Goal: Task Accomplishment & Management: Complete application form

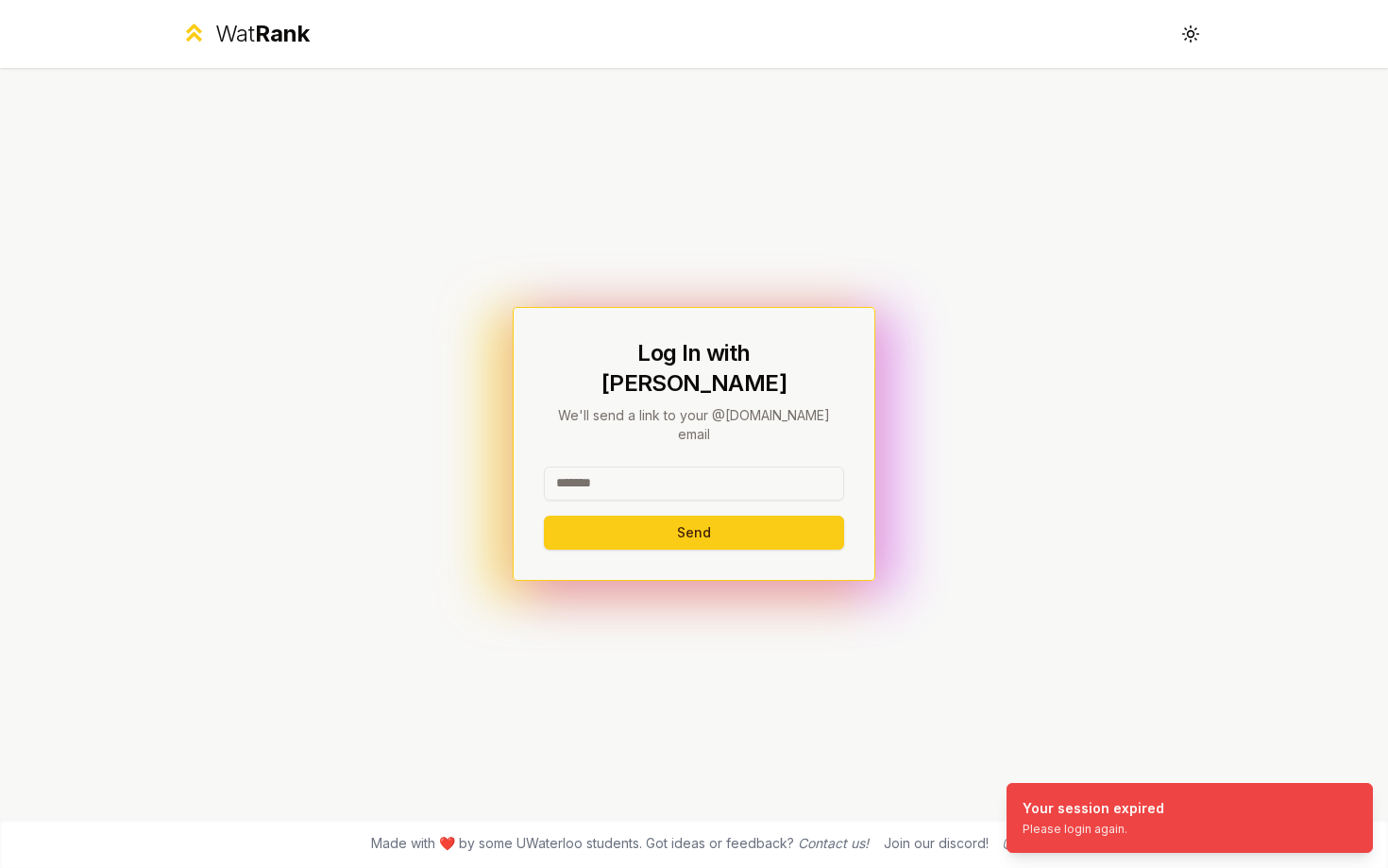
click at [697, 467] on input at bounding box center [694, 483] width 300 height 34
type input "******"
click at [544, 516] on button "Send" at bounding box center [694, 533] width 300 height 34
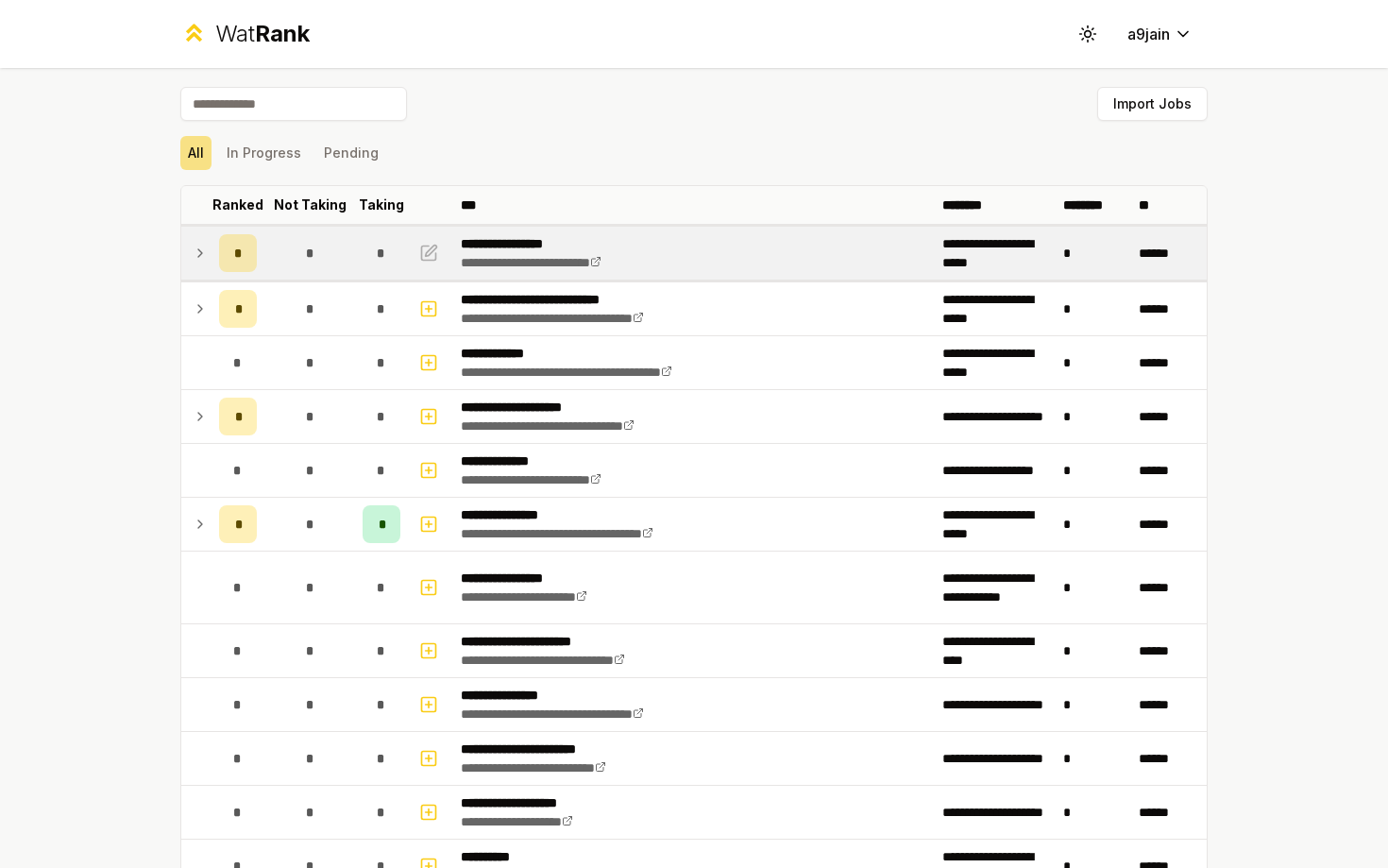
click at [193, 251] on icon at bounding box center [199, 253] width 15 height 23
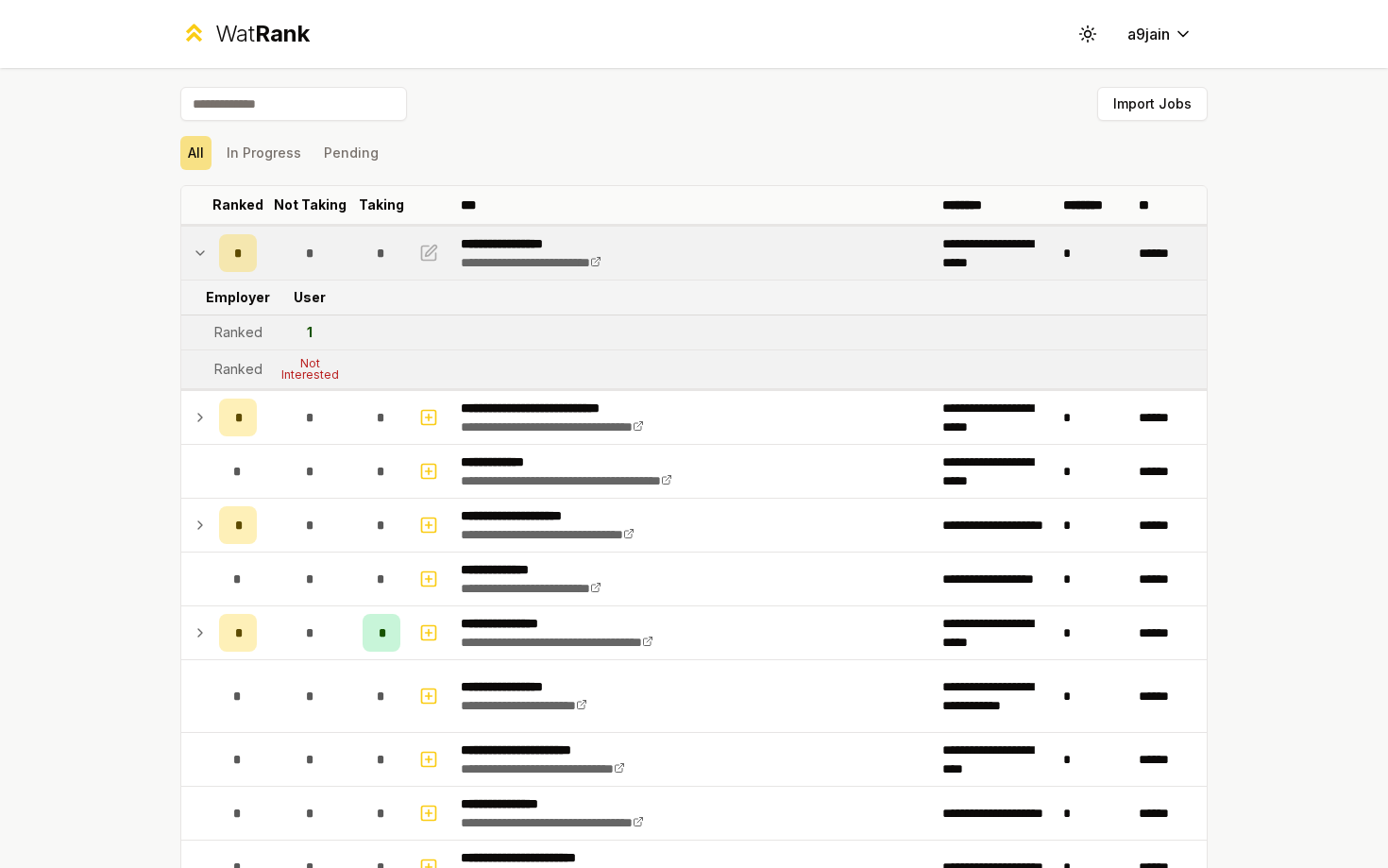
click at [193, 250] on icon at bounding box center [199, 253] width 15 height 23
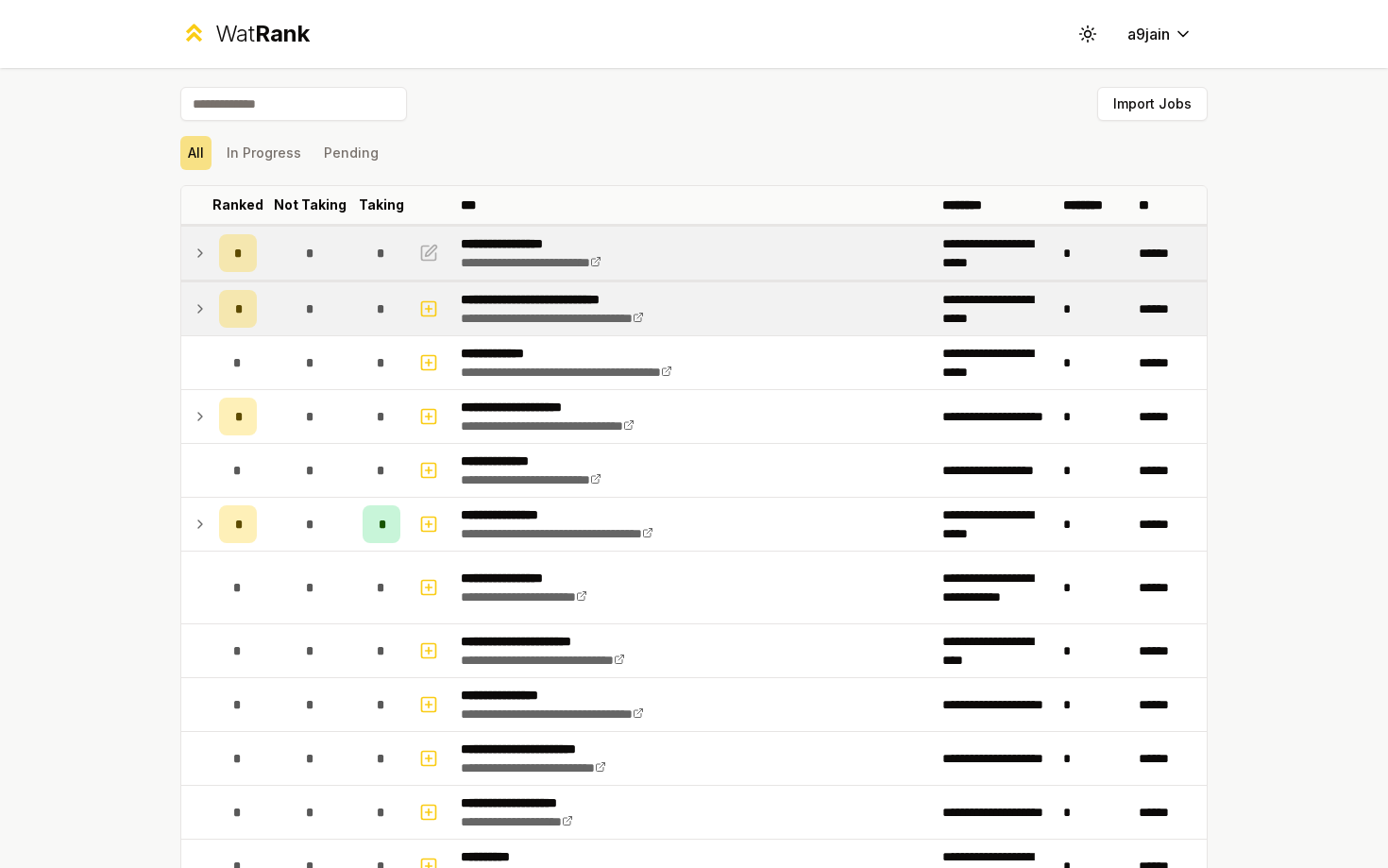
click at [198, 296] on td at bounding box center [196, 309] width 31 height 53
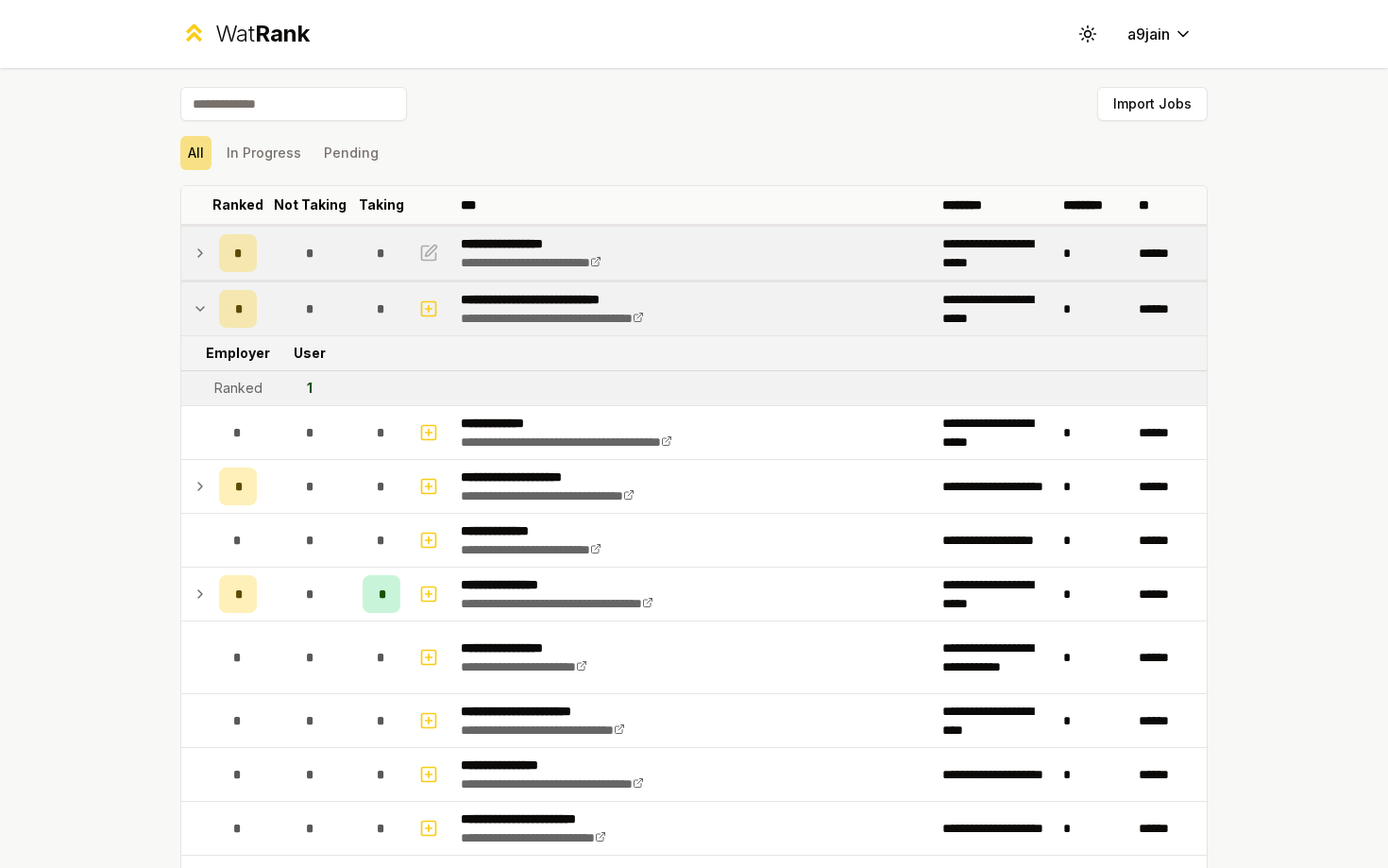
click at [198, 295] on td at bounding box center [196, 309] width 31 height 53
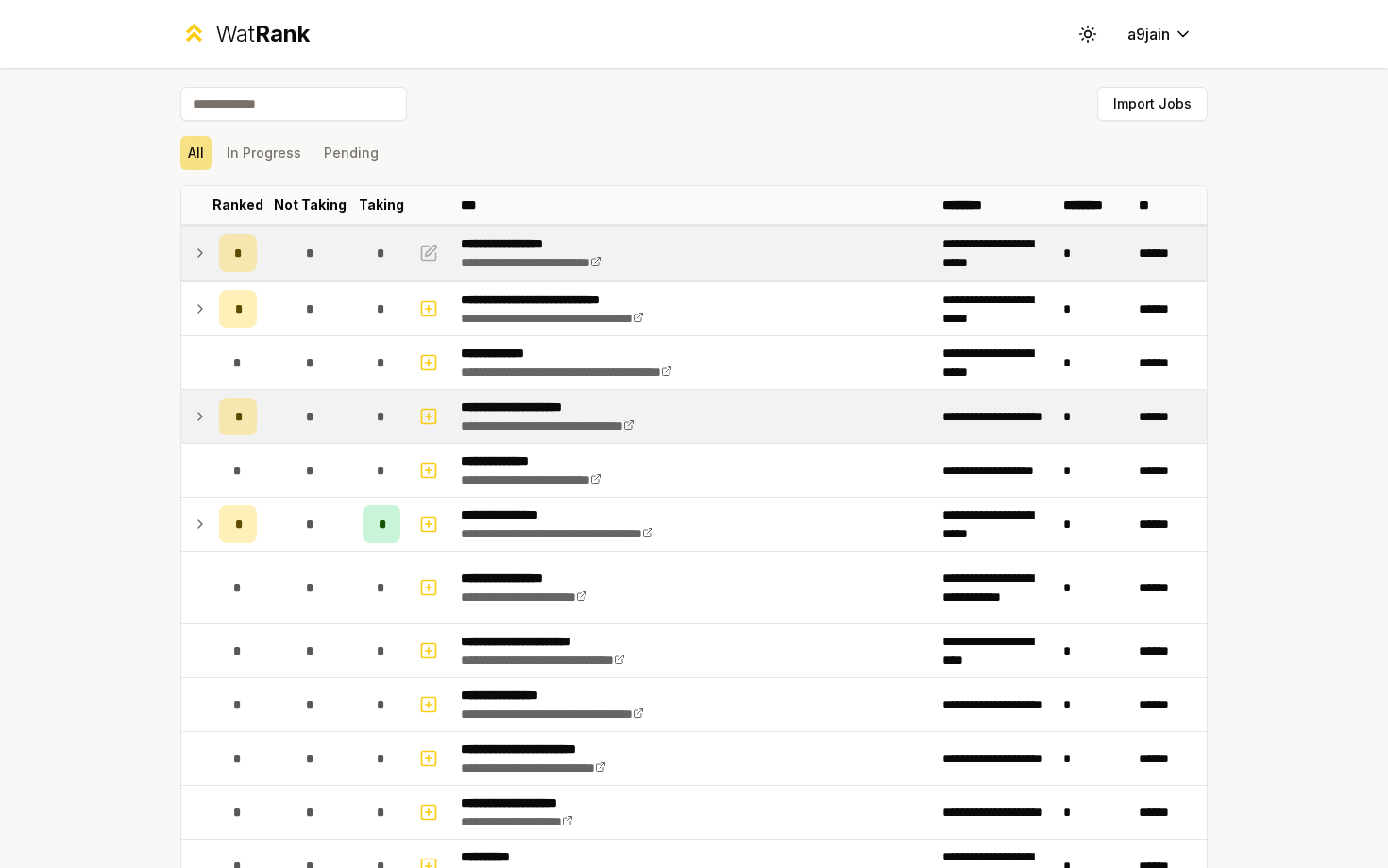
click at [197, 409] on icon at bounding box center [199, 416] width 15 height 23
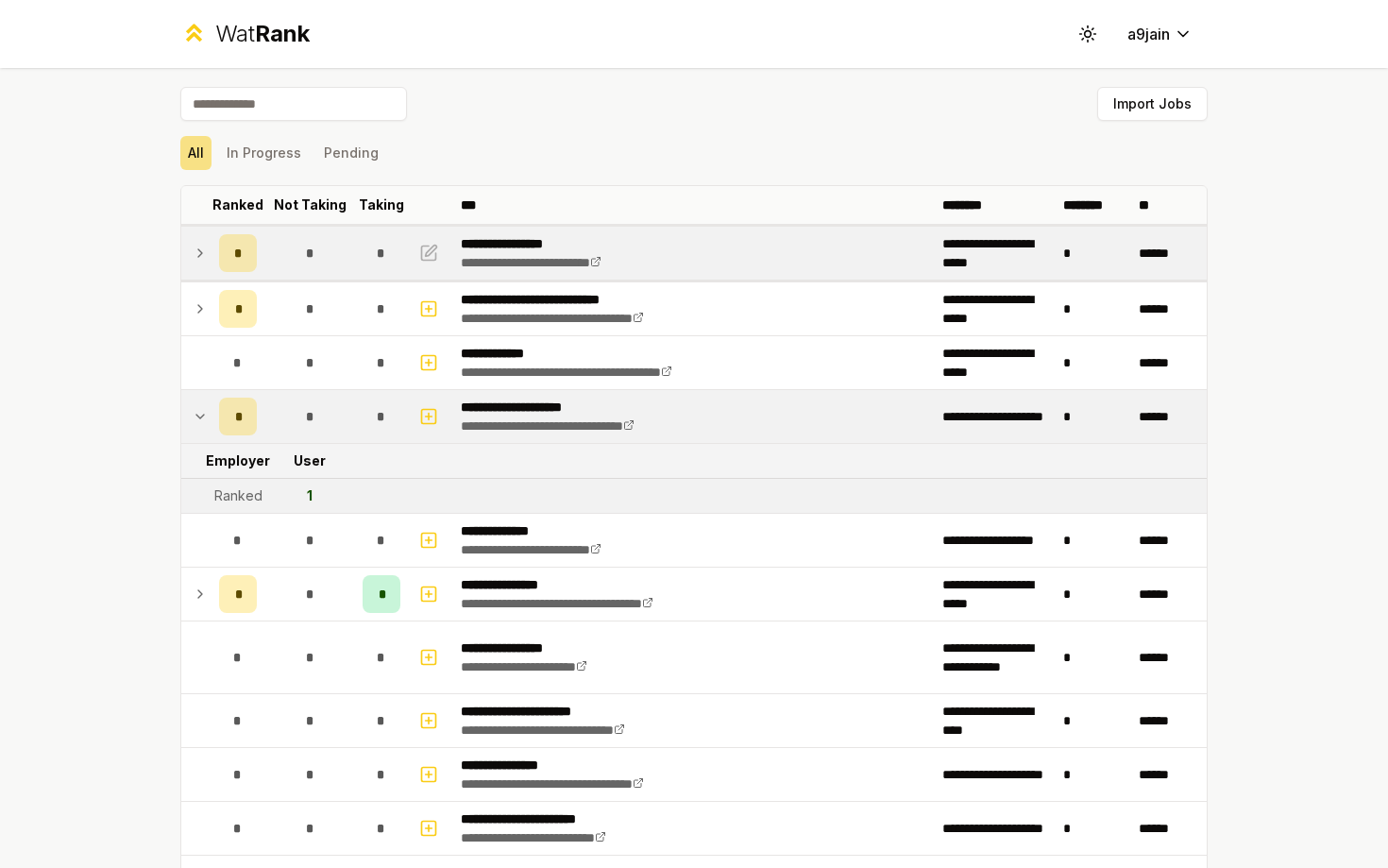
click at [197, 409] on icon at bounding box center [199, 416] width 15 height 23
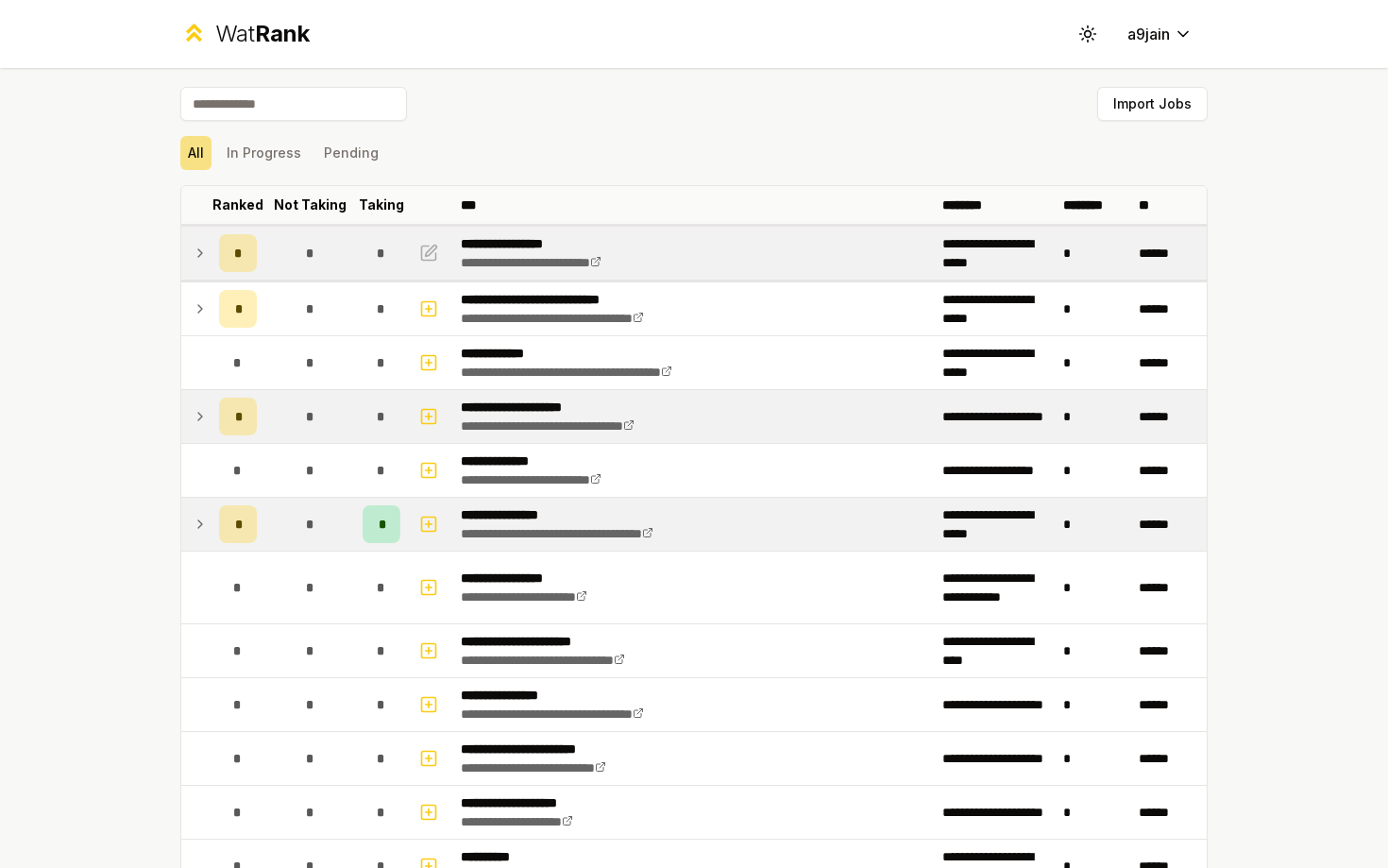
click at [206, 501] on td at bounding box center [196, 524] width 31 height 53
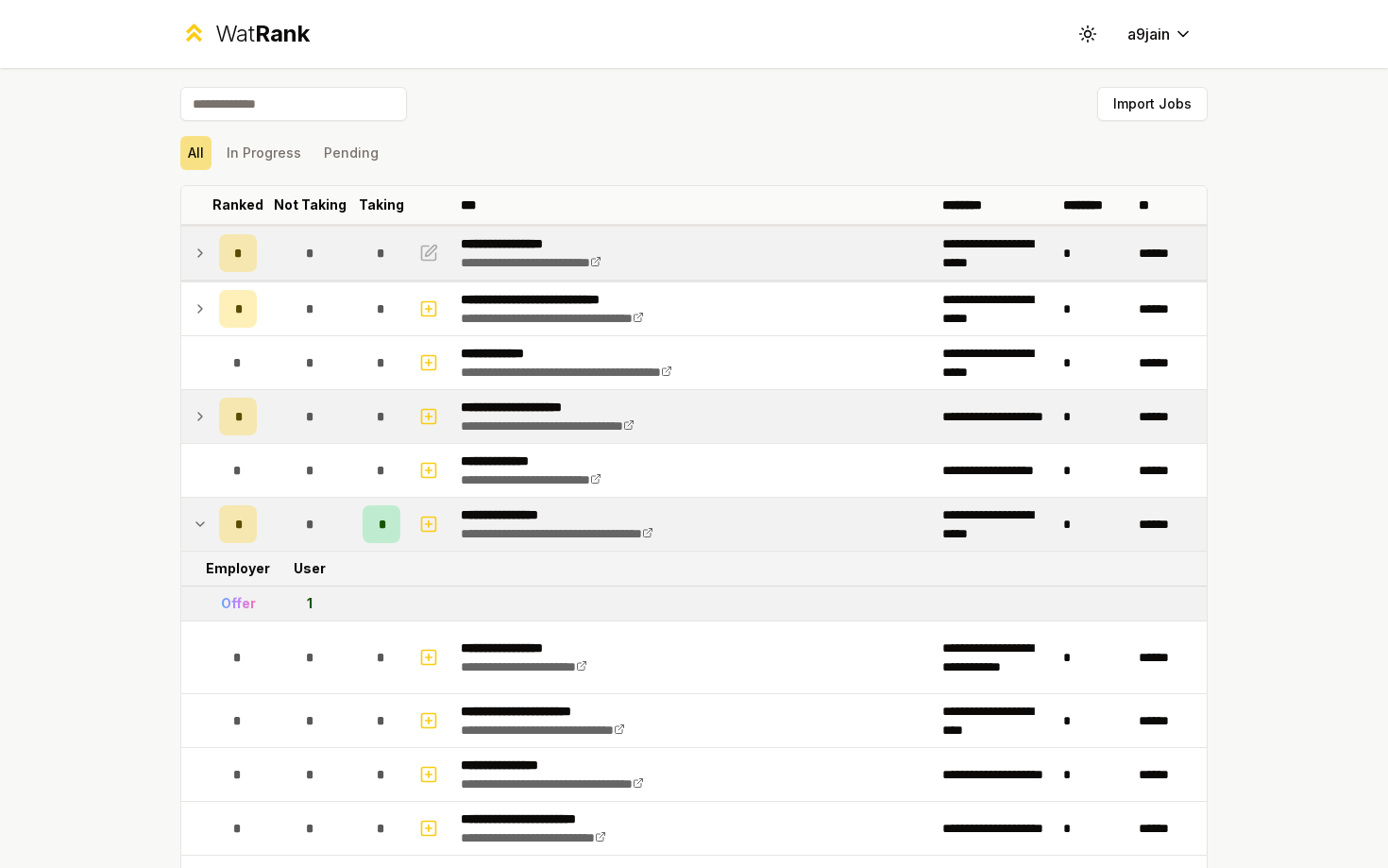
click at [206, 501] on td at bounding box center [196, 524] width 31 height 53
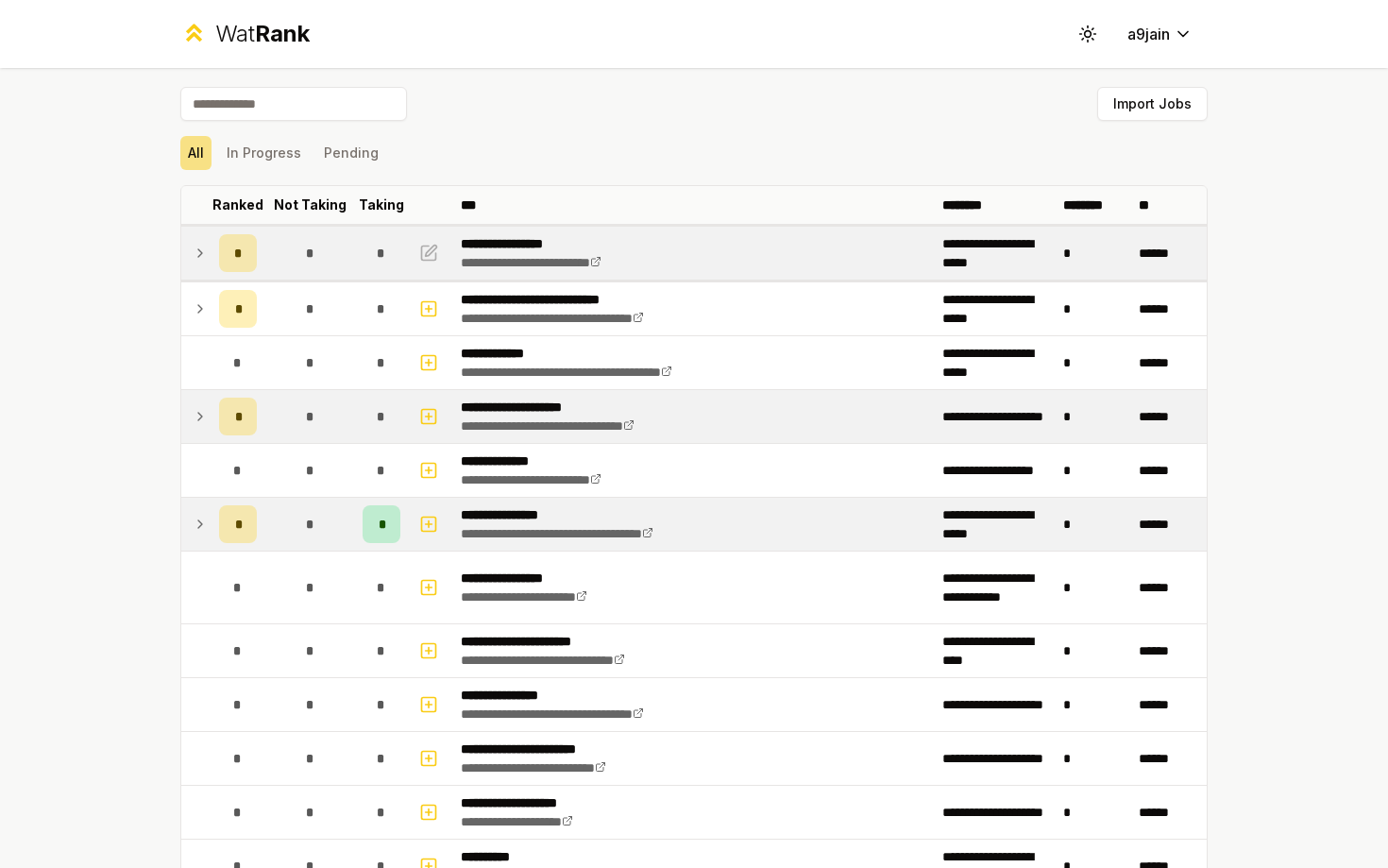
click at [206, 501] on td at bounding box center [196, 524] width 31 height 53
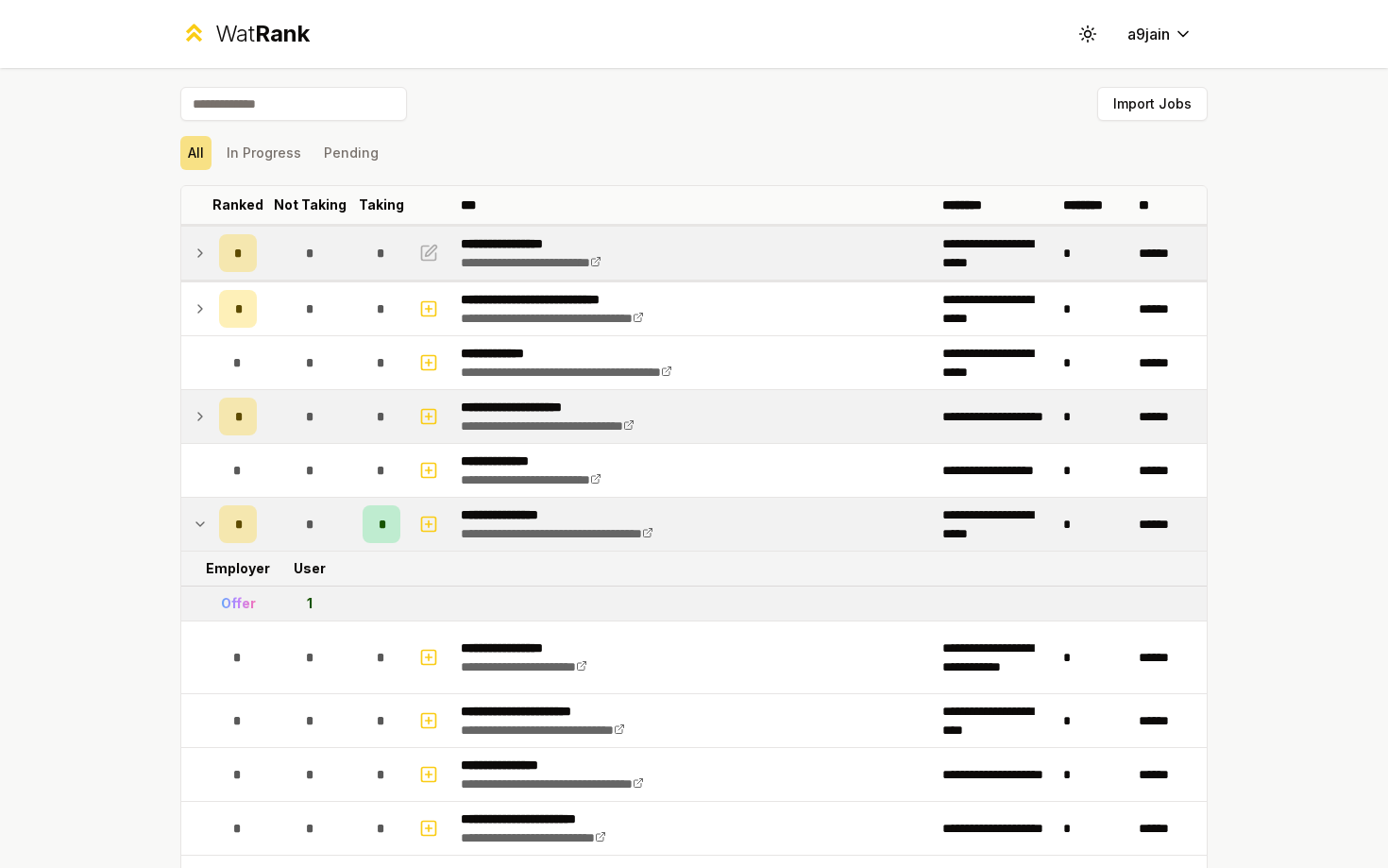
click at [206, 500] on td at bounding box center [196, 524] width 31 height 53
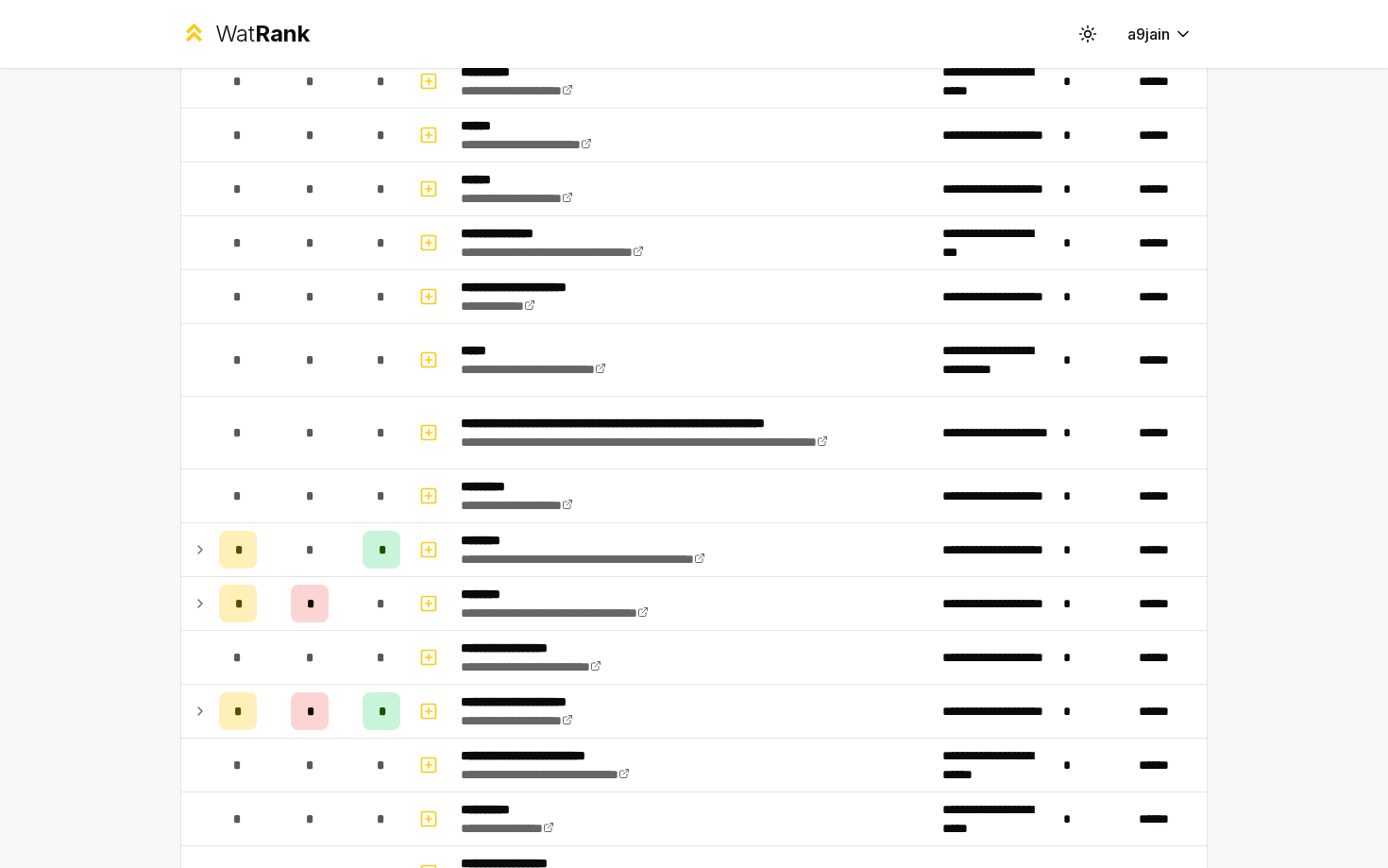
scroll to position [847, 0]
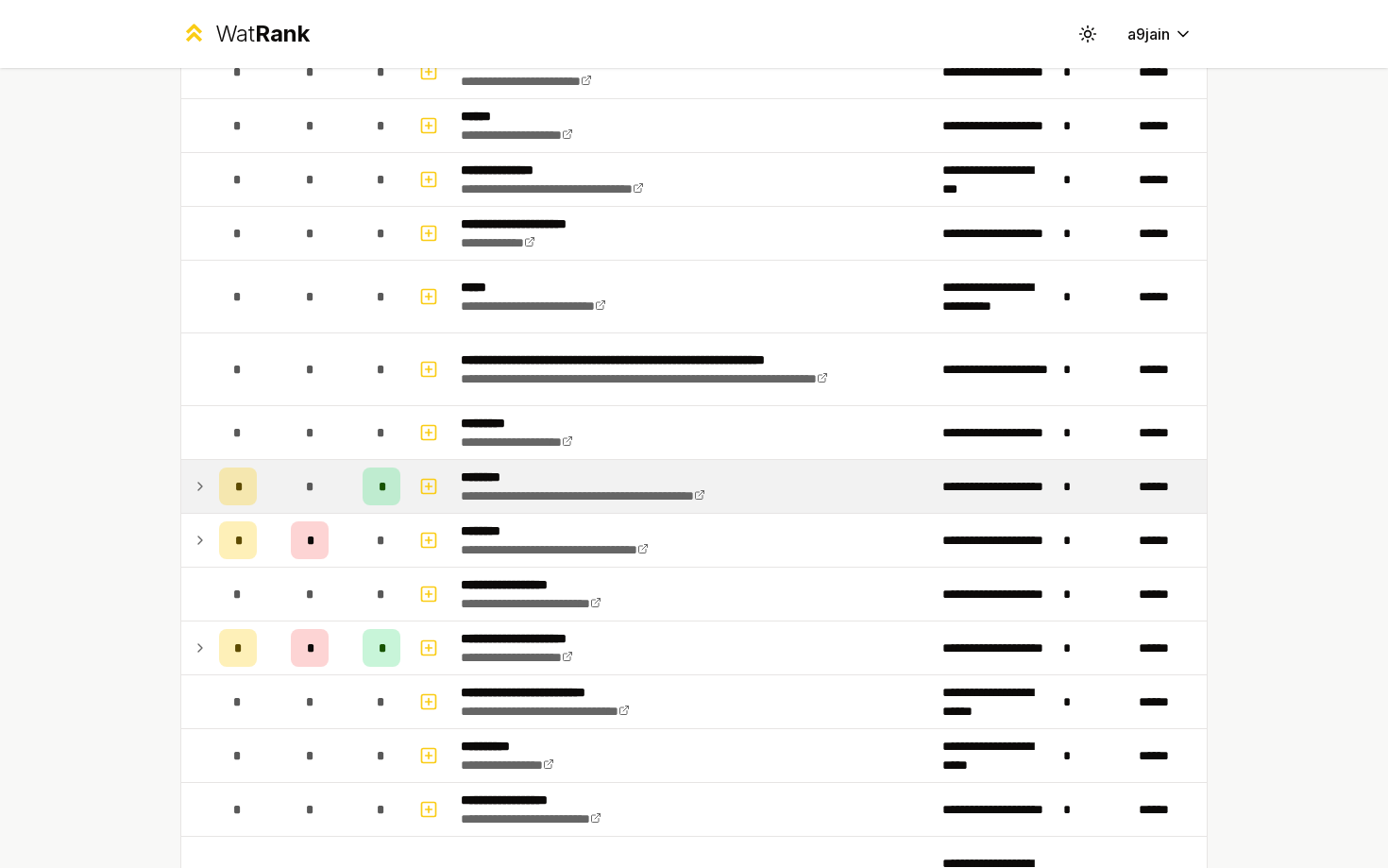
click at [187, 492] on td at bounding box center [196, 486] width 31 height 53
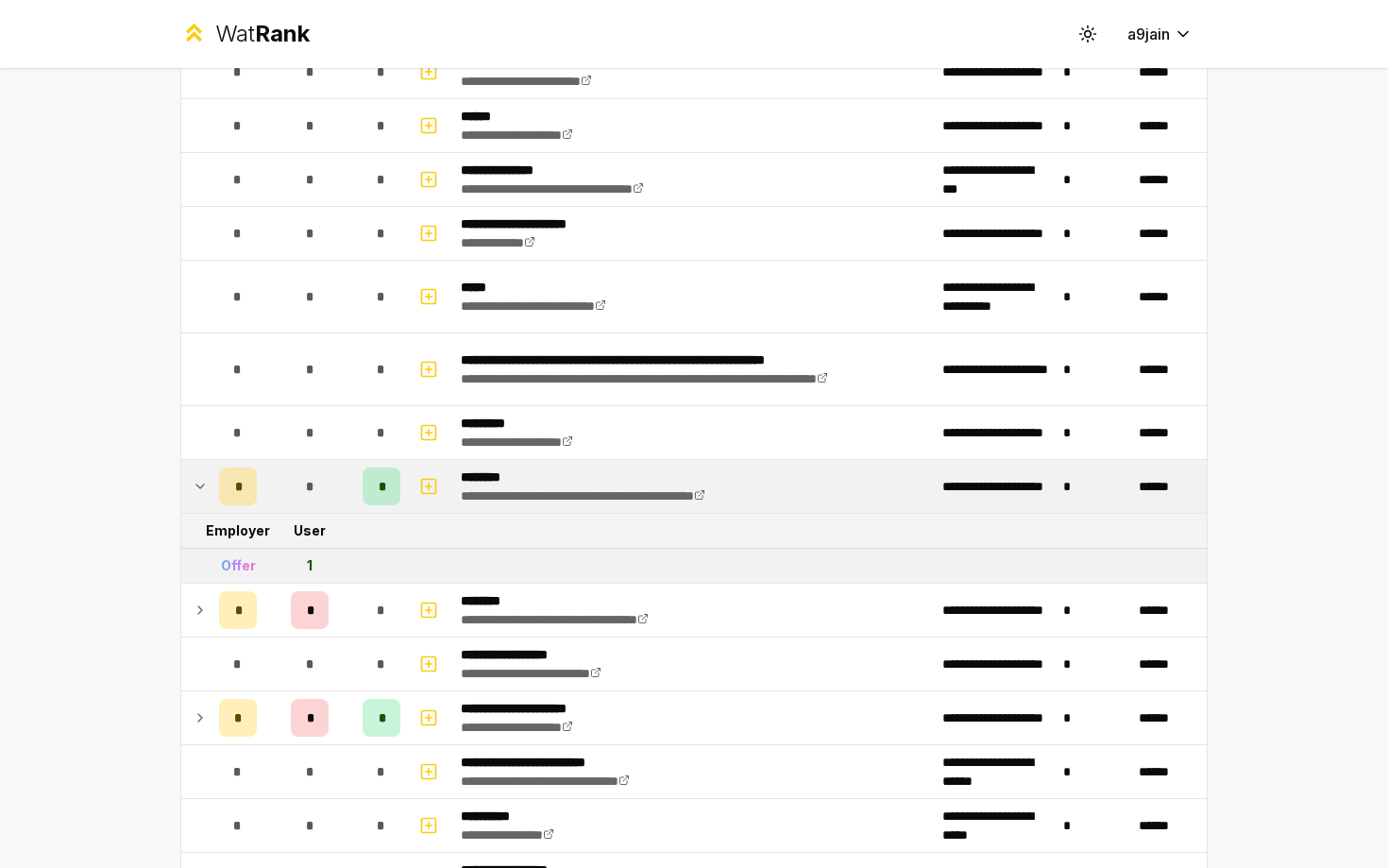
click at [187, 492] on td at bounding box center [196, 486] width 31 height 53
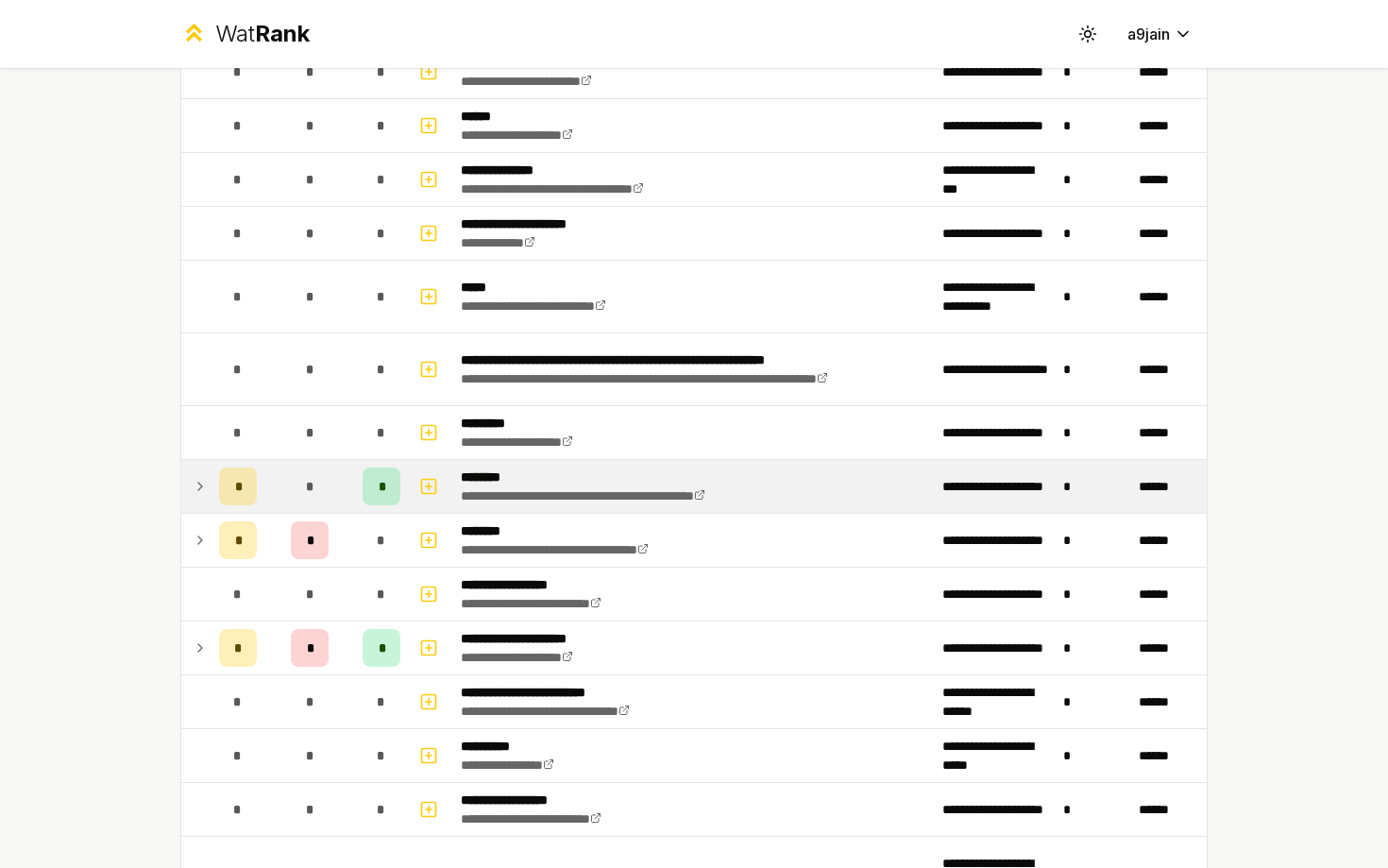
scroll to position [891, 0]
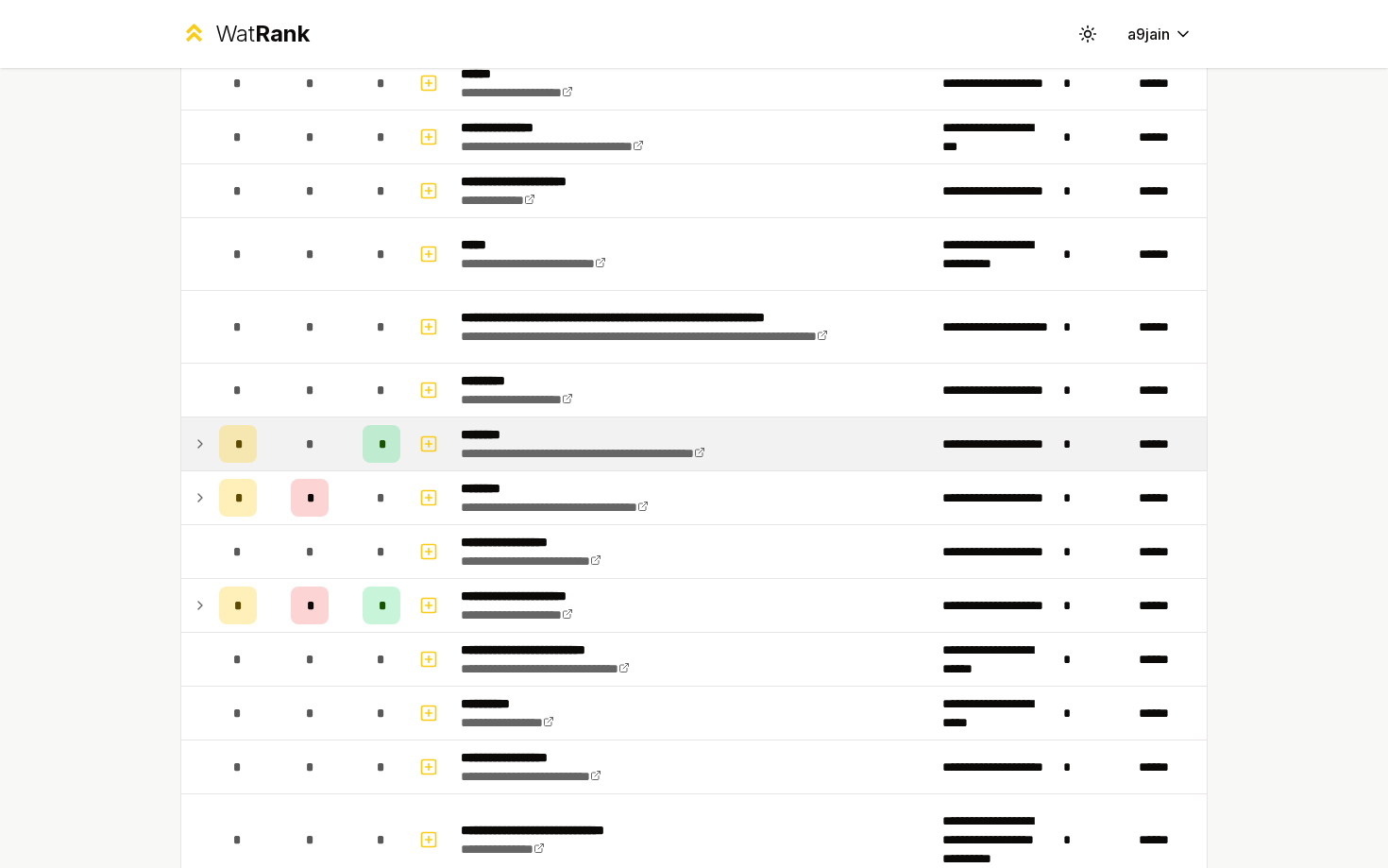
click at [187, 492] on td at bounding box center [196, 498] width 31 height 53
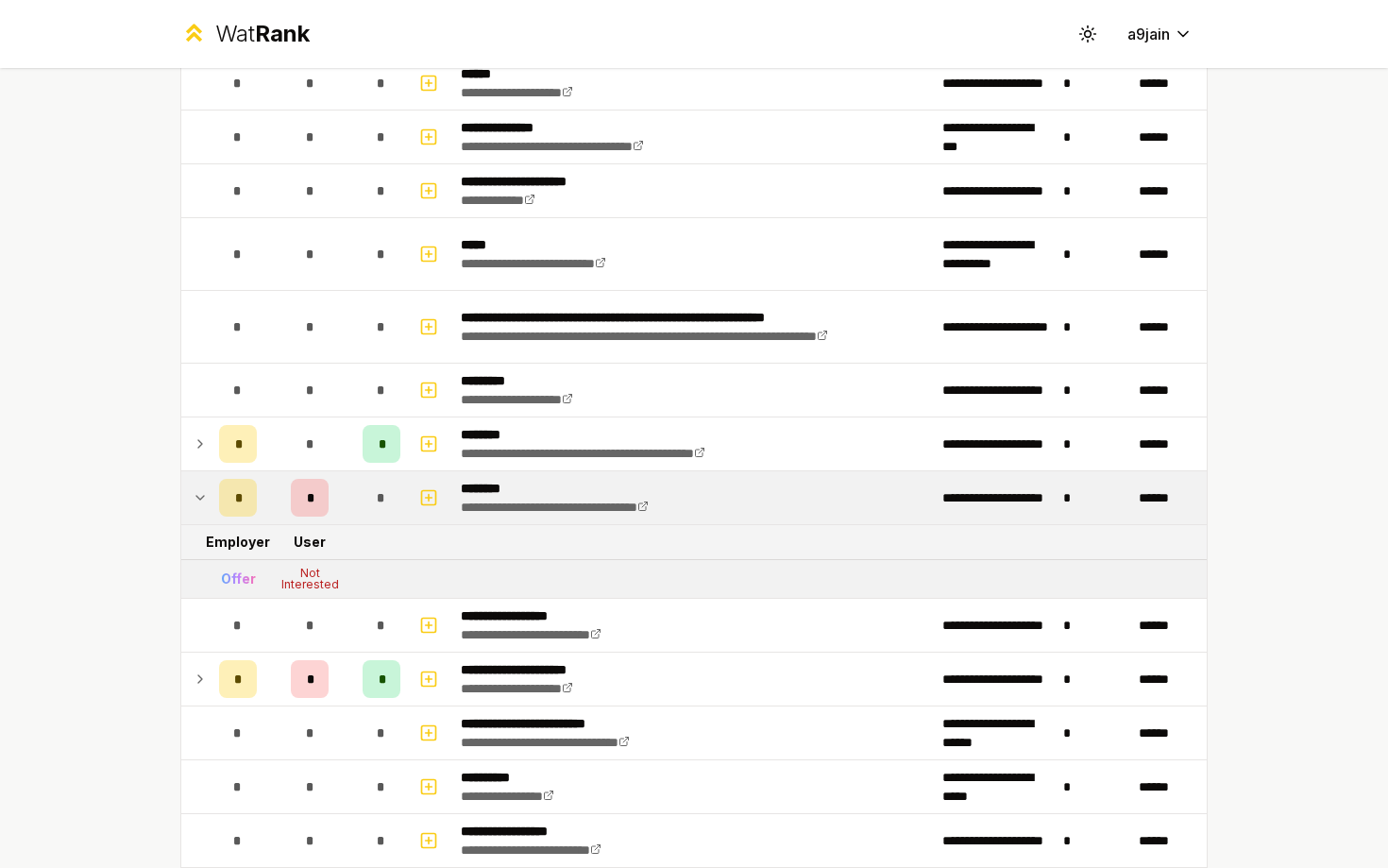
click at [187, 492] on td at bounding box center [196, 498] width 31 height 53
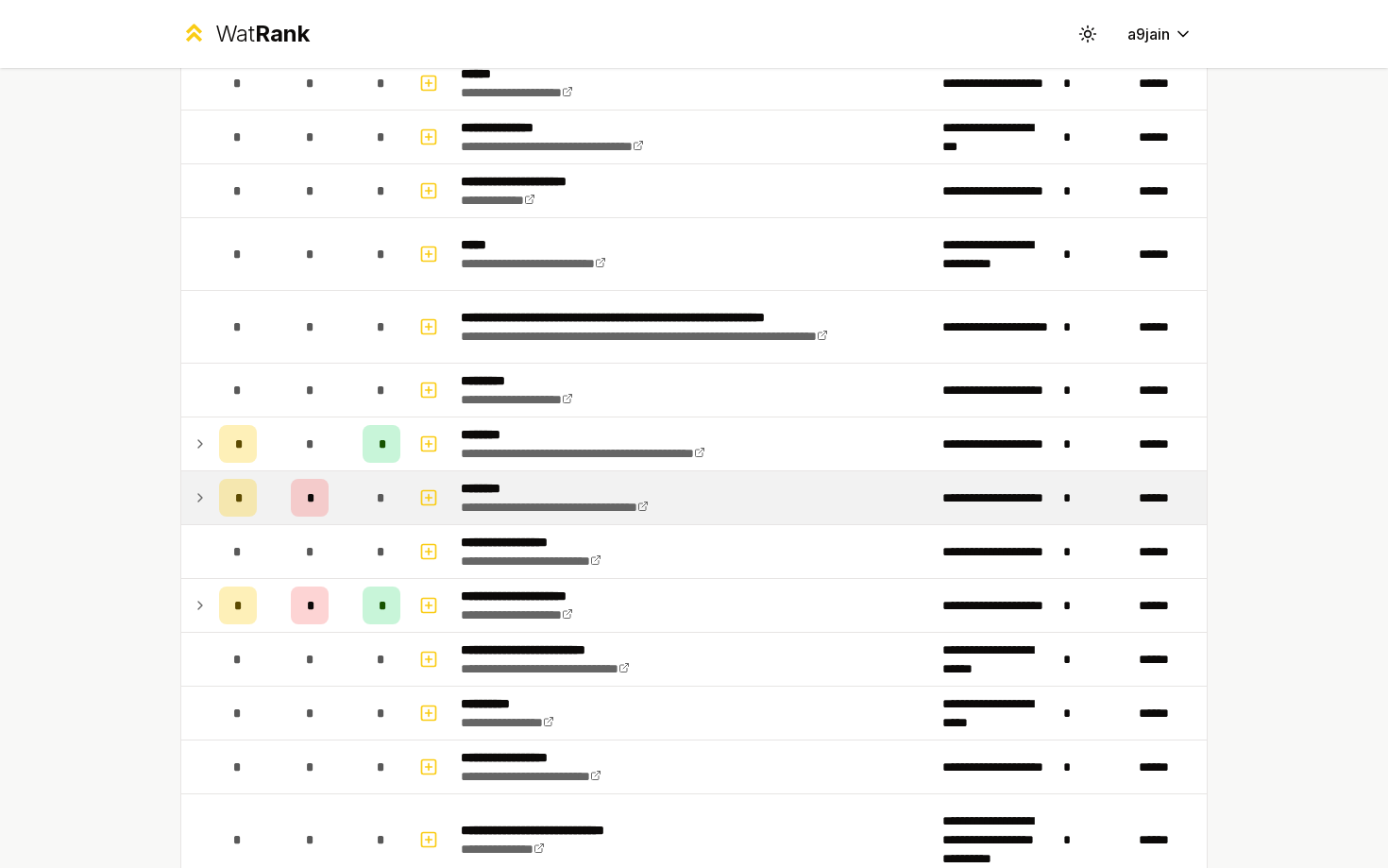
scroll to position [1017, 0]
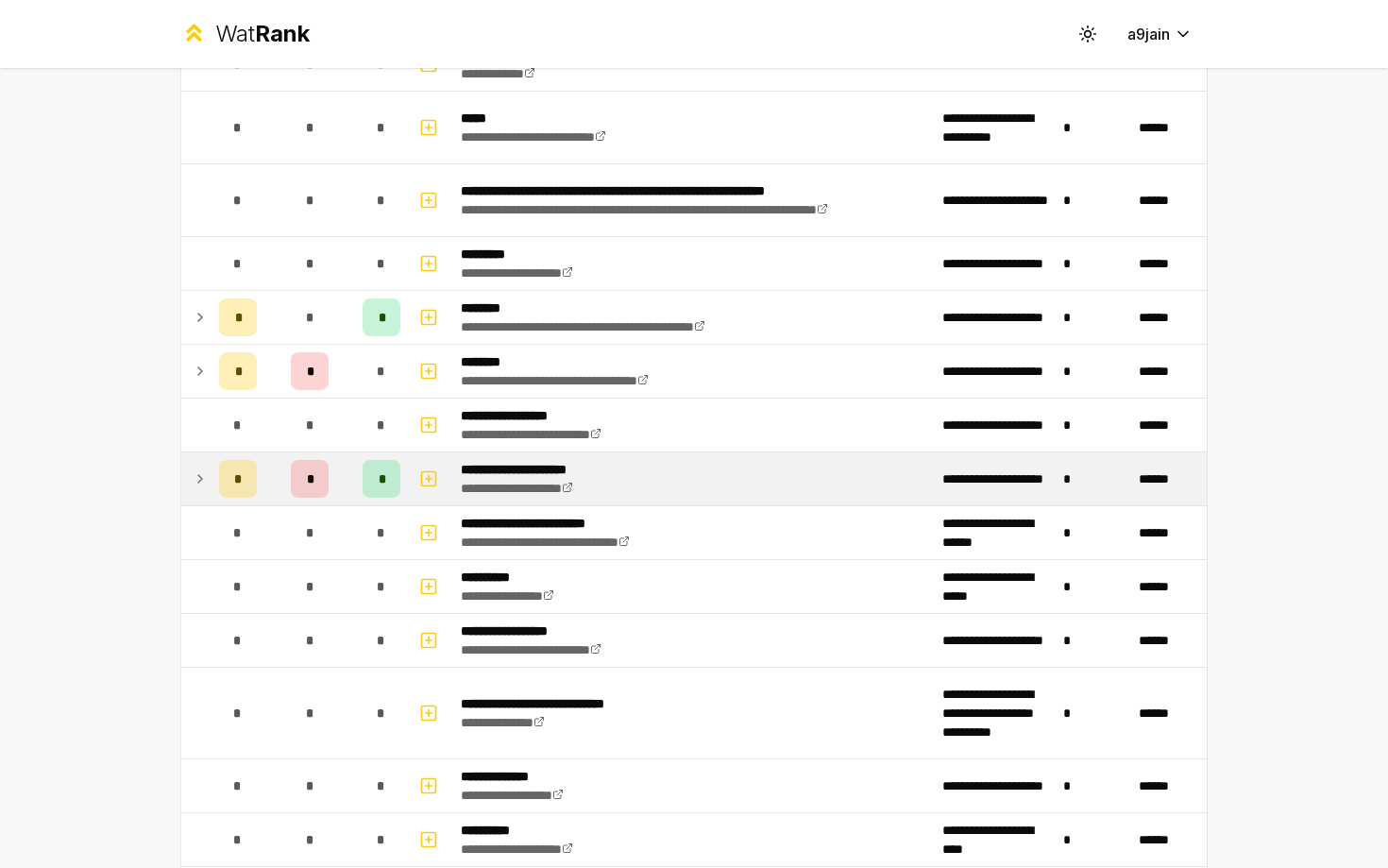
click at [187, 491] on td at bounding box center [196, 478] width 31 height 53
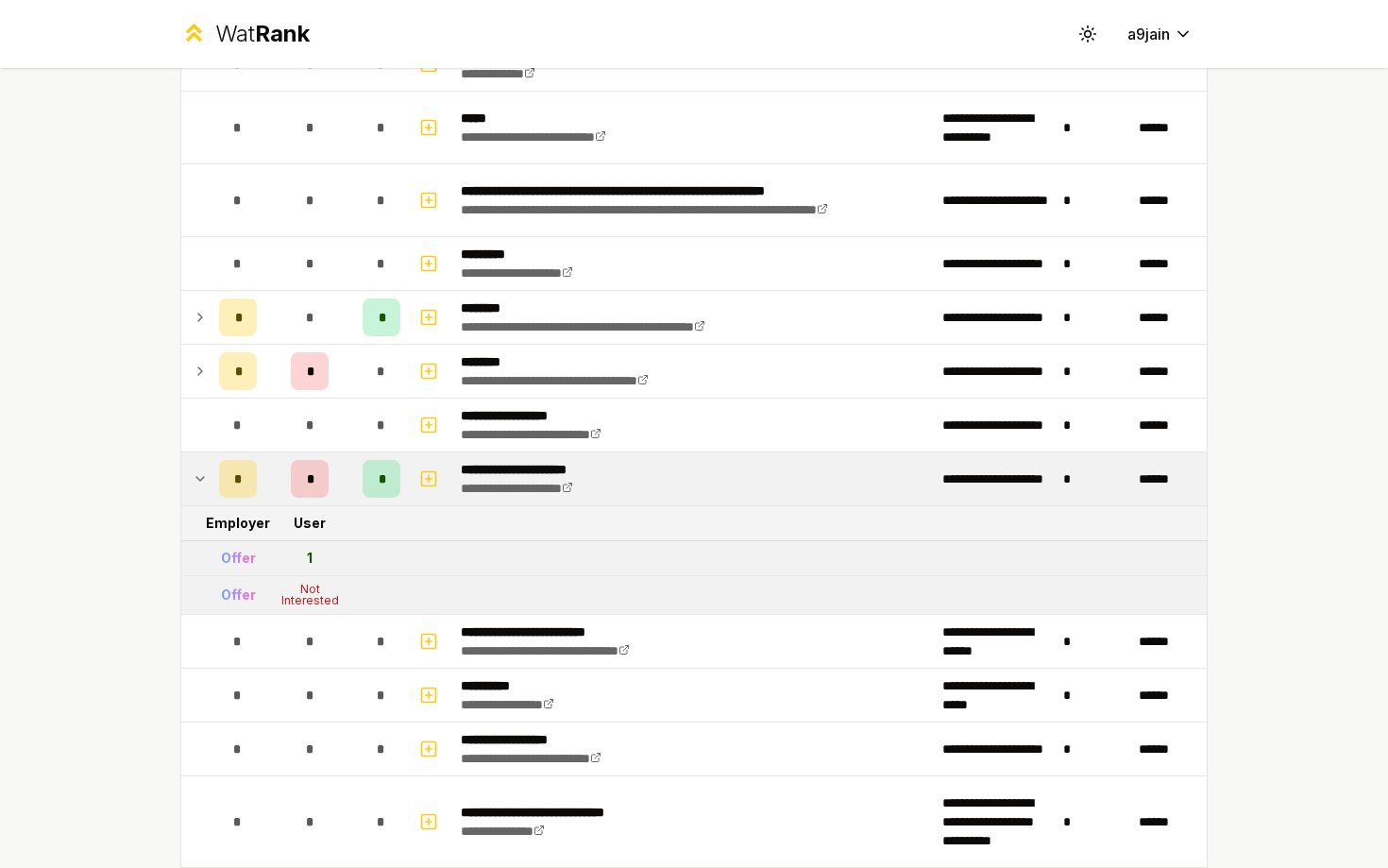
click at [187, 491] on td at bounding box center [196, 478] width 31 height 53
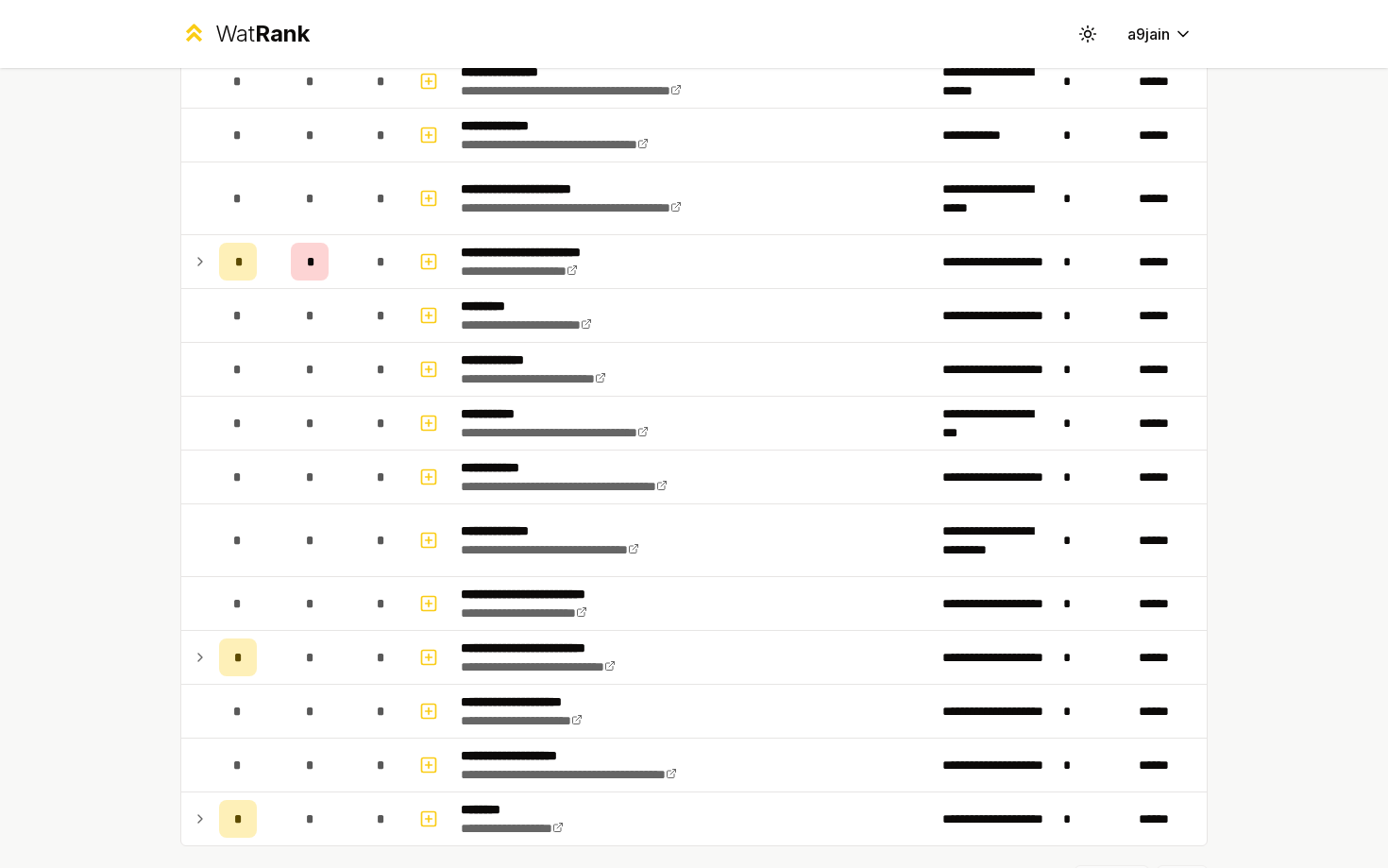
scroll to position [2095, 0]
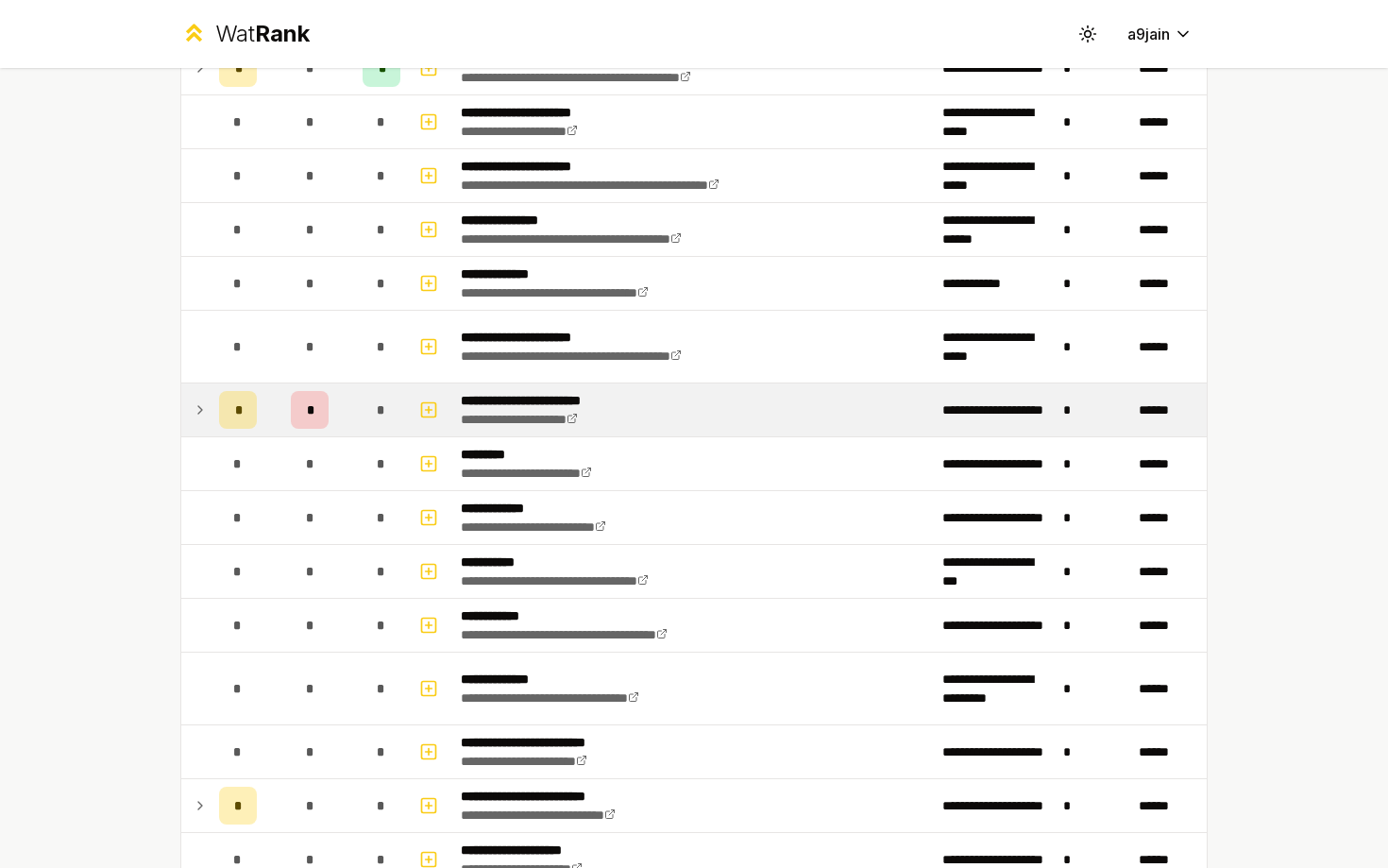
click at [196, 412] on icon at bounding box center [199, 409] width 15 height 23
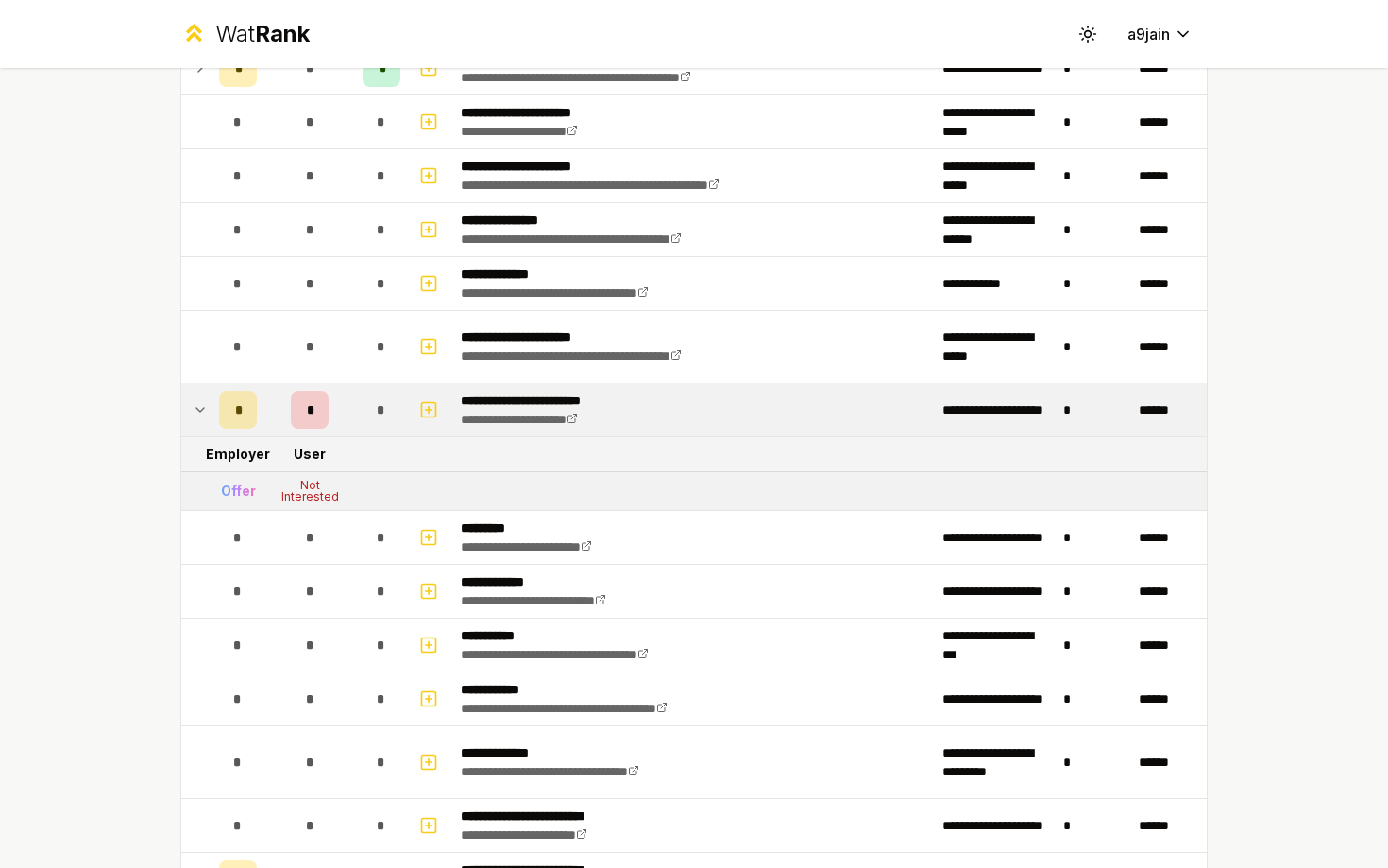
click at [197, 411] on icon at bounding box center [199, 409] width 15 height 23
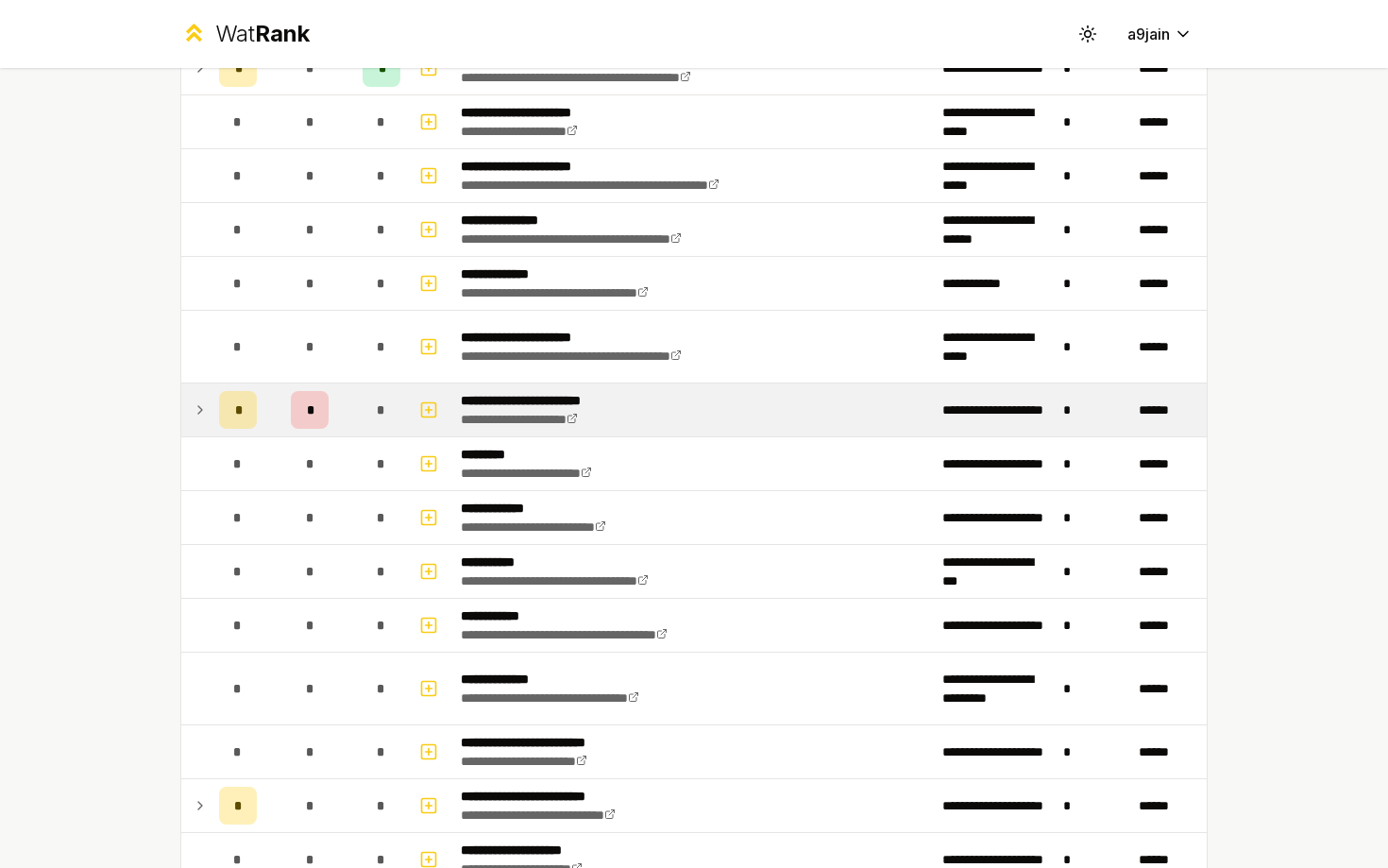
scroll to position [2339, 0]
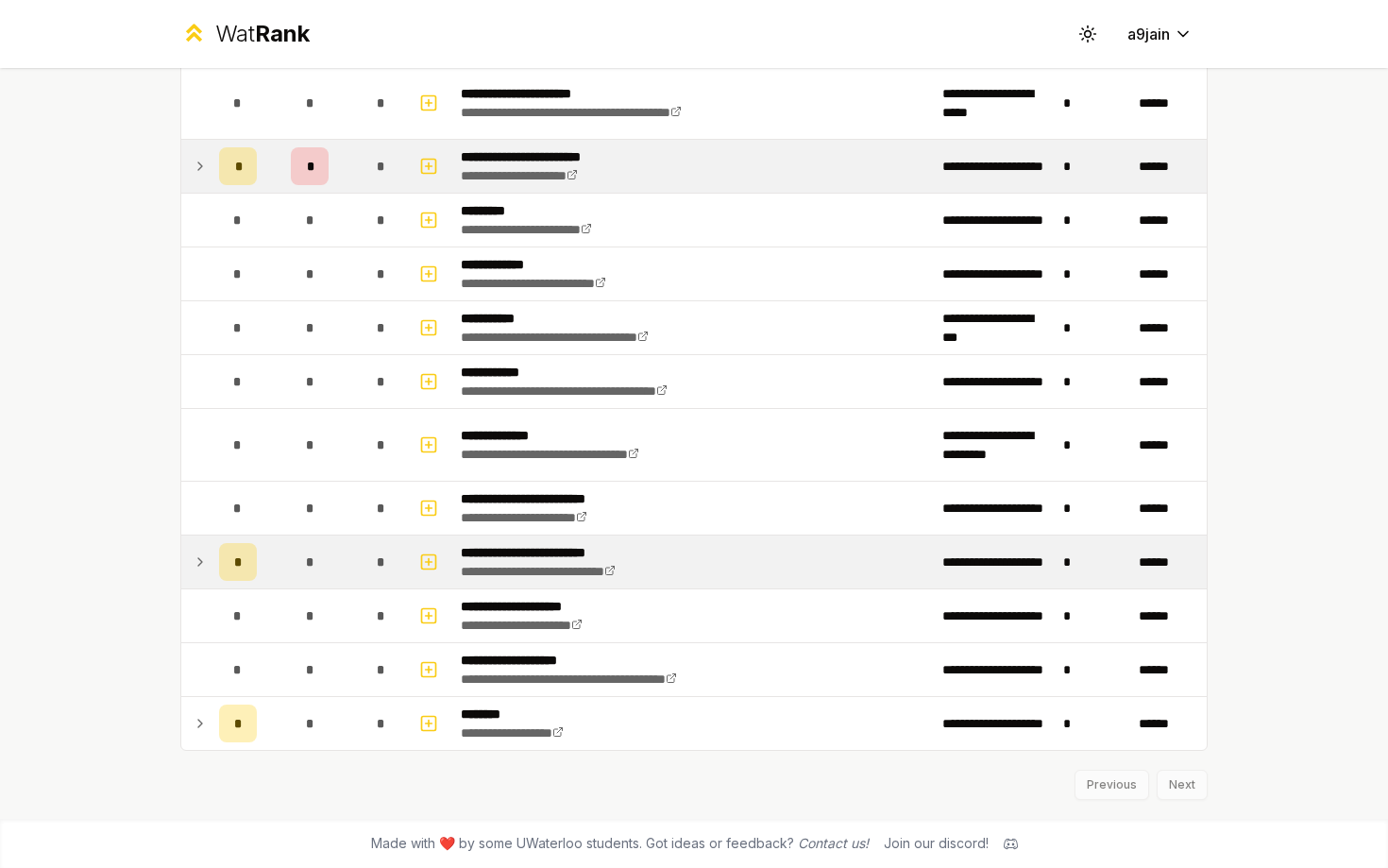
click at [193, 571] on icon at bounding box center [199, 561] width 15 height 23
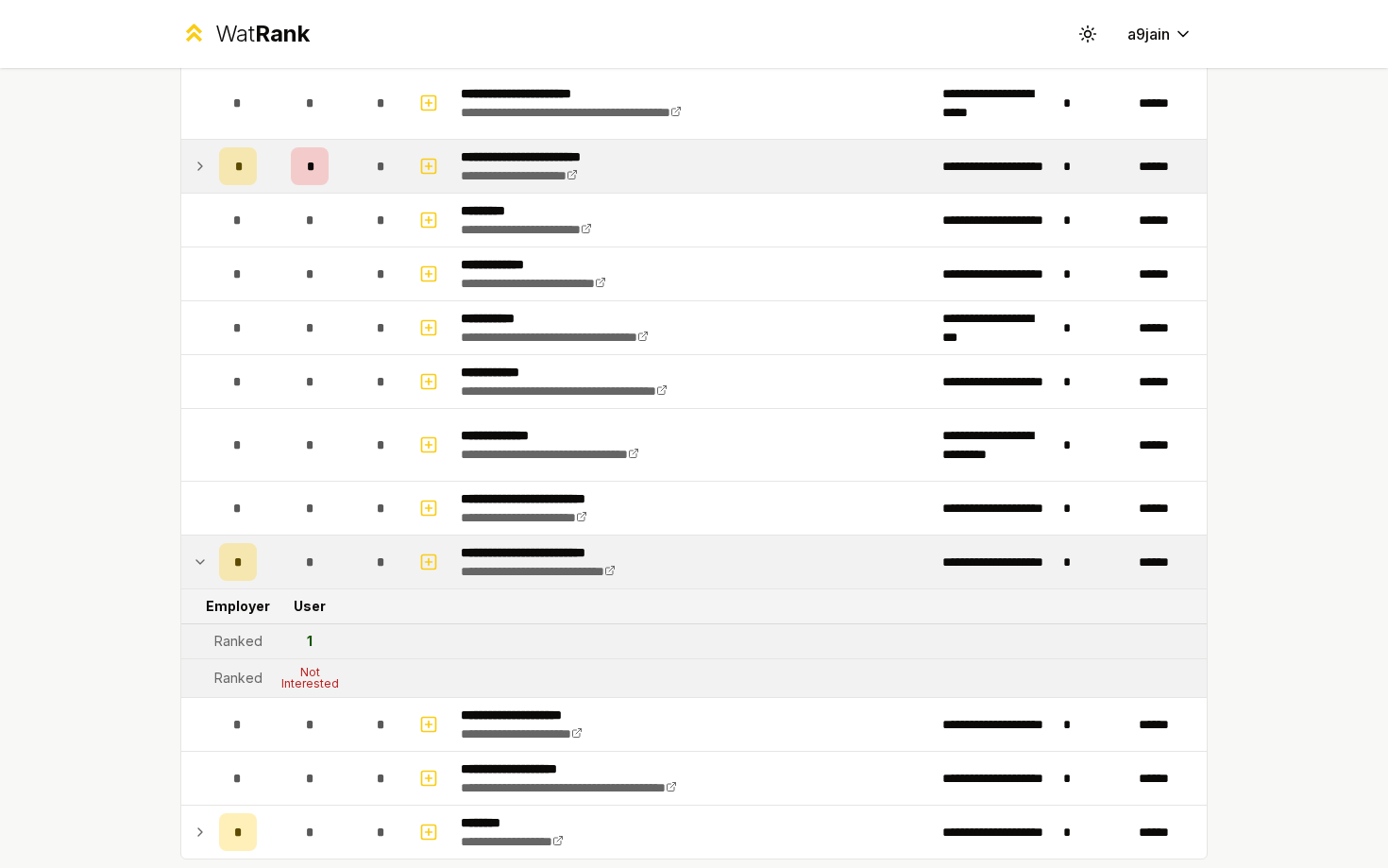
click at [193, 568] on icon at bounding box center [199, 561] width 15 height 23
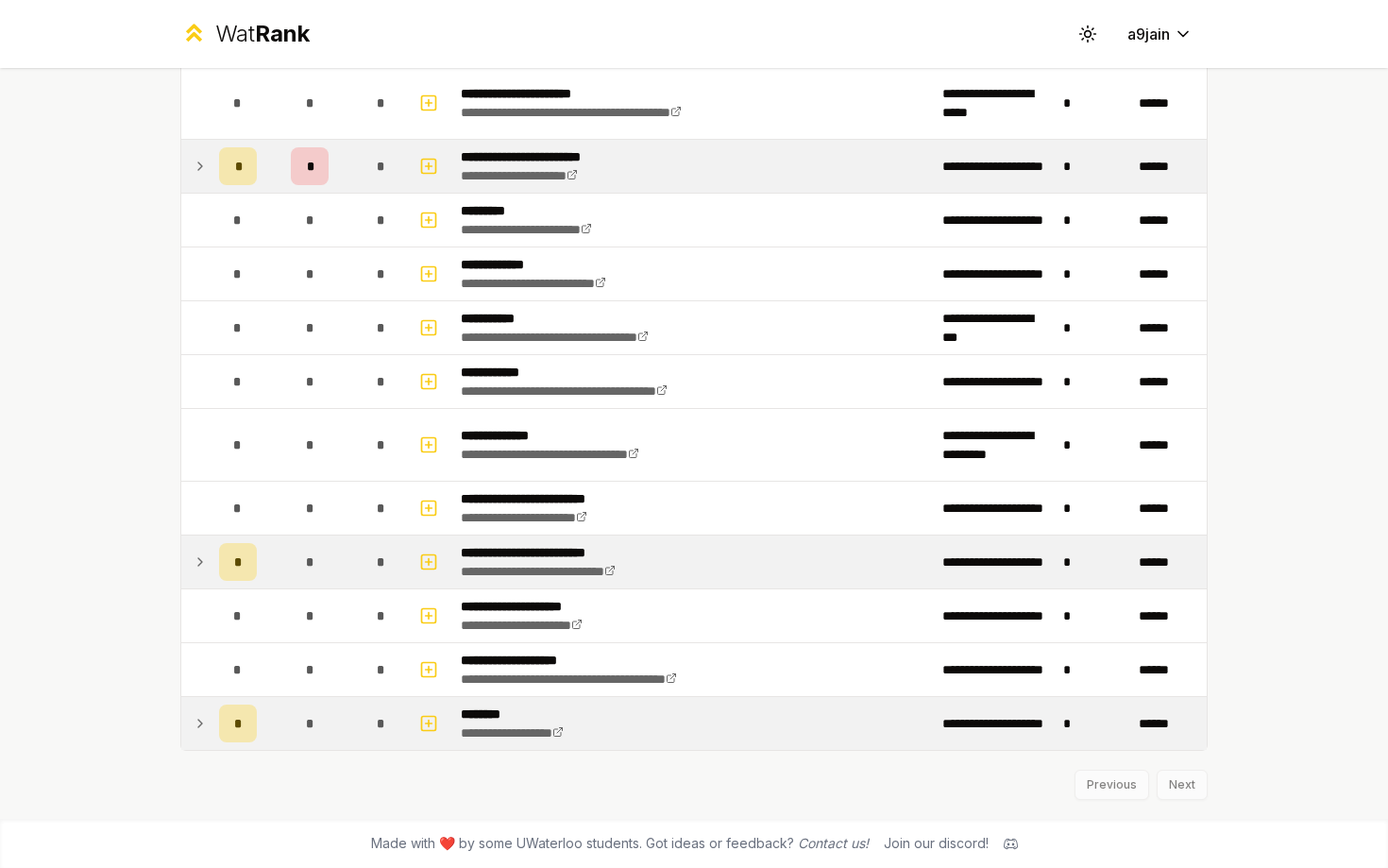
click at [193, 724] on icon at bounding box center [199, 723] width 15 height 23
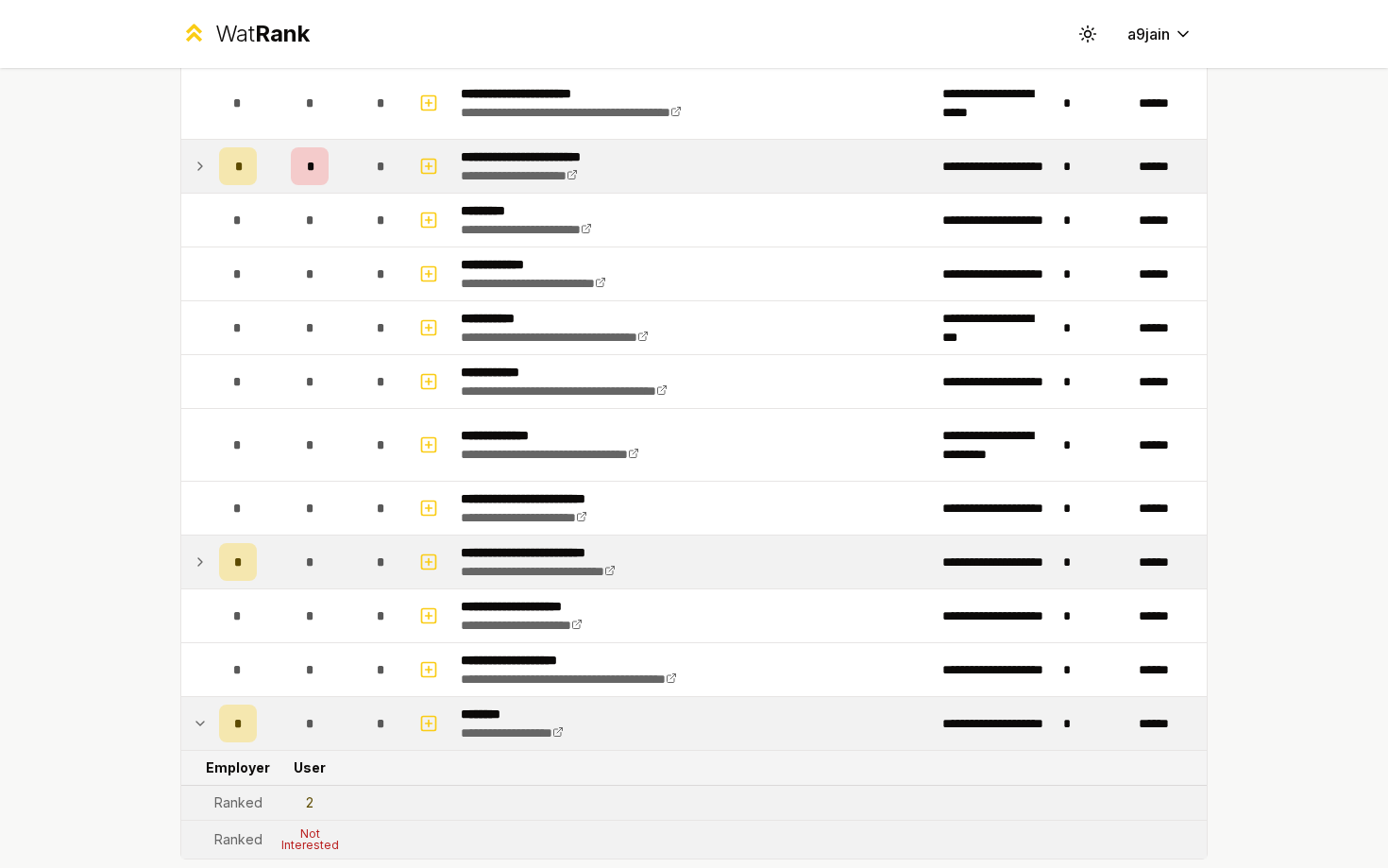
scroll to position [2447, 0]
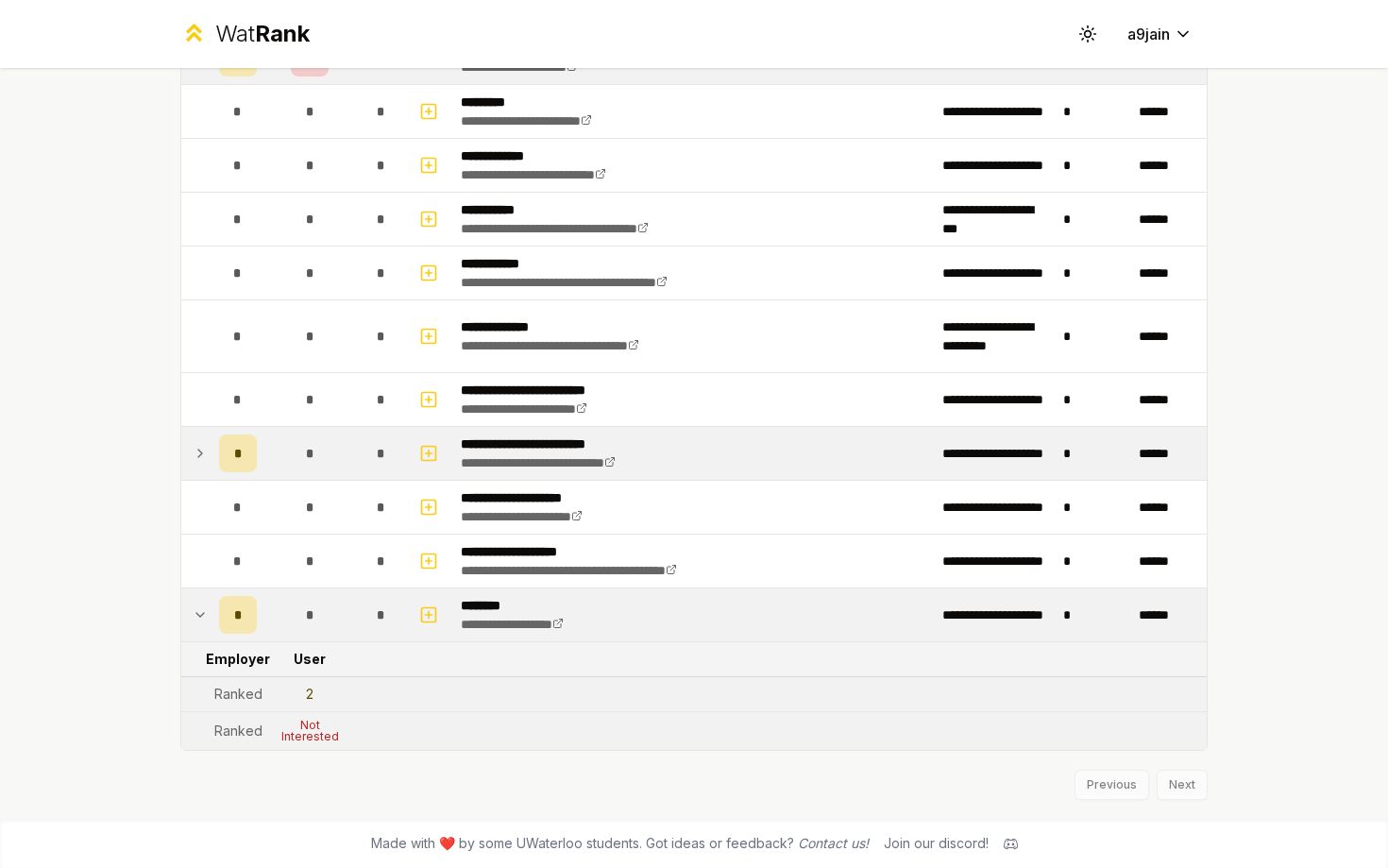
click at [187, 616] on td at bounding box center [196, 615] width 31 height 53
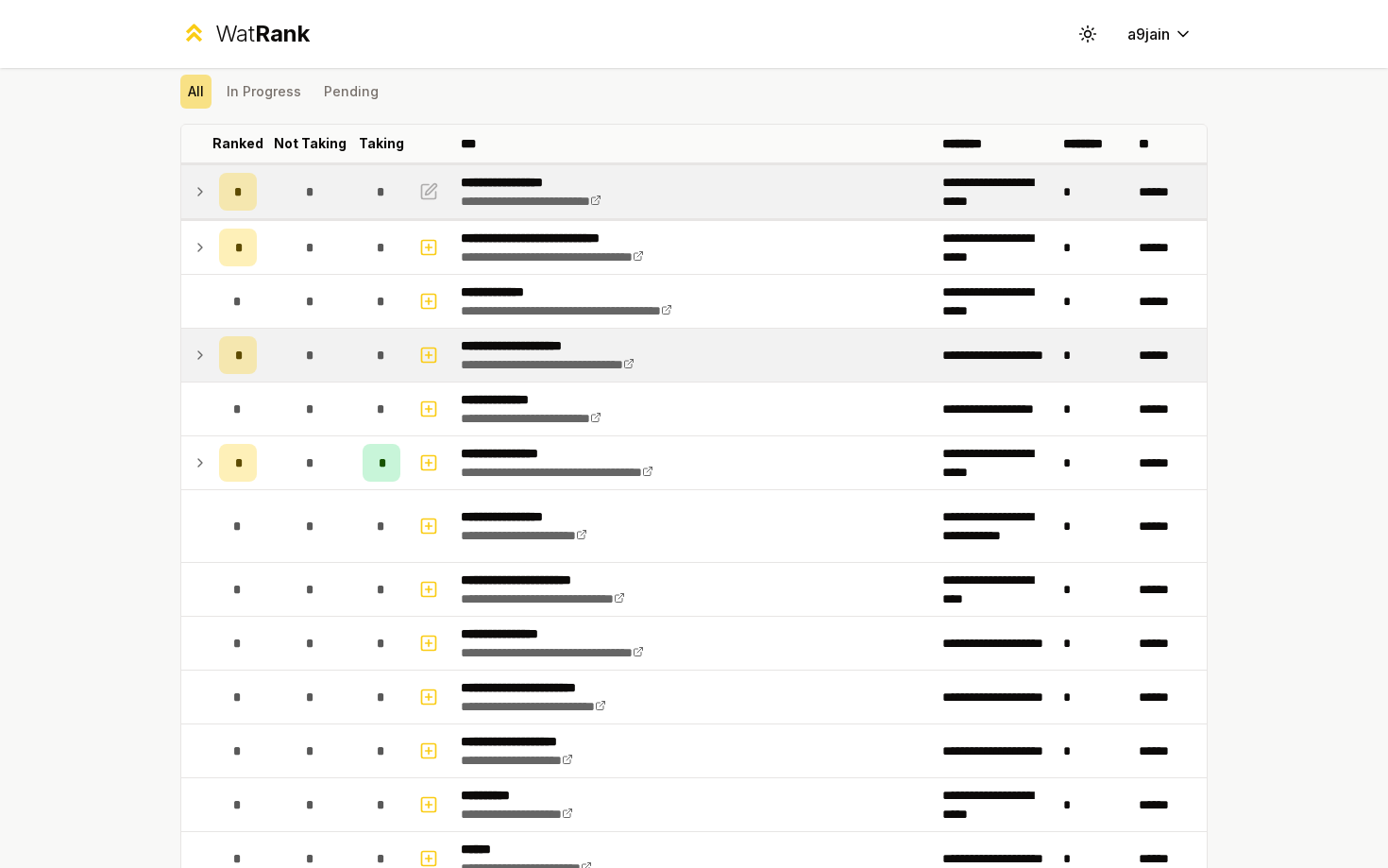
scroll to position [0, 0]
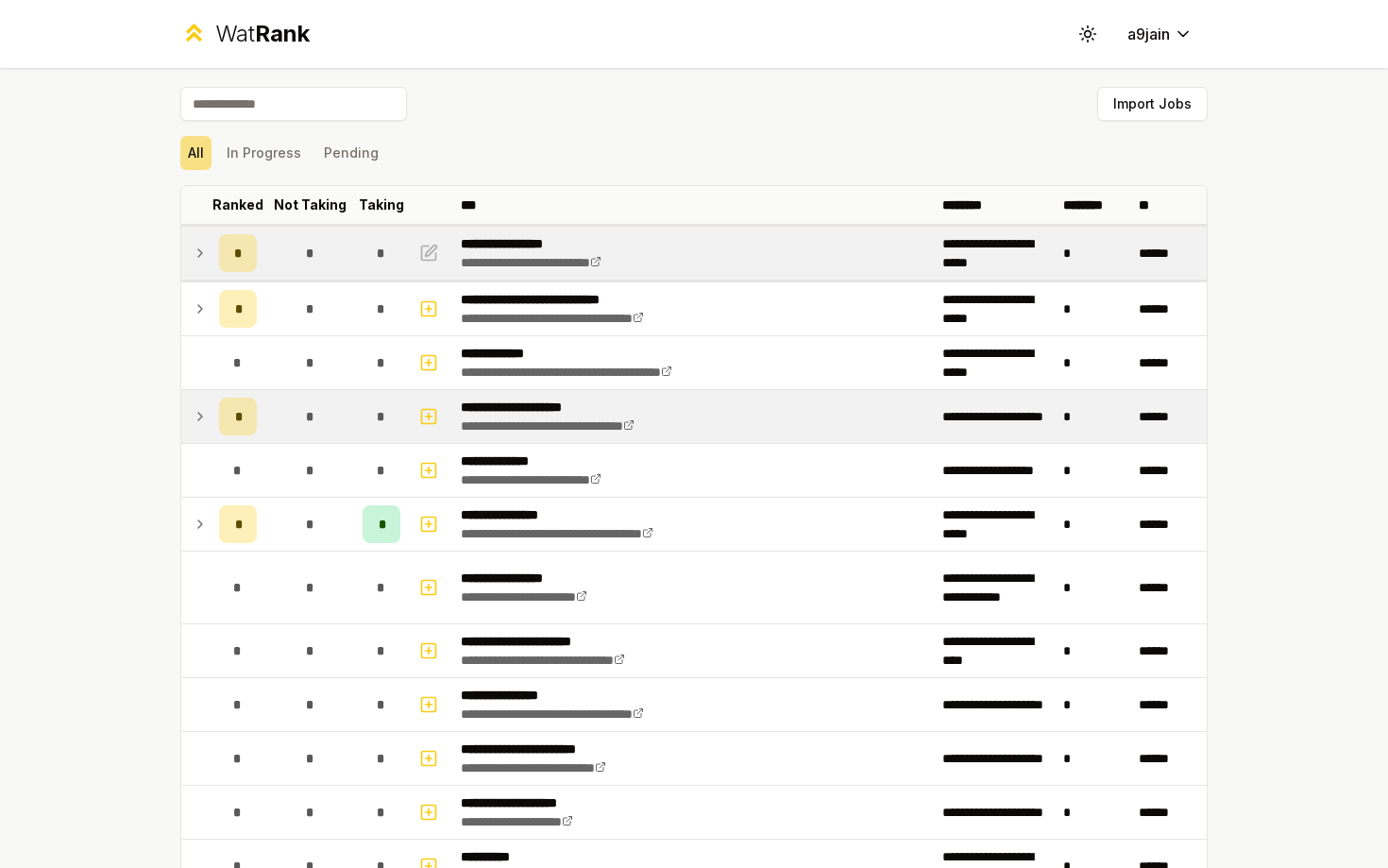
click at [183, 253] on td at bounding box center [196, 253] width 31 height 53
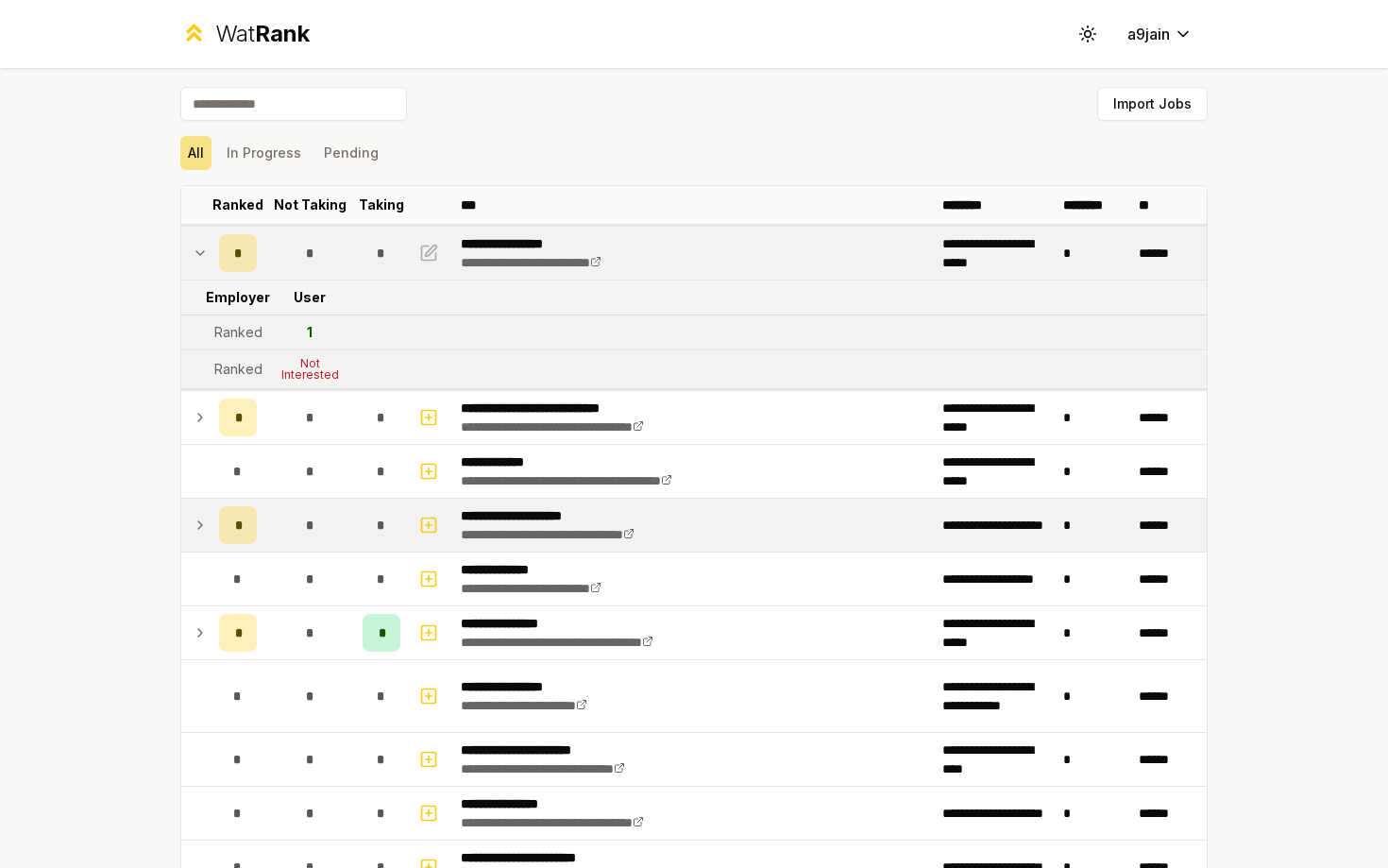
click at [183, 253] on td at bounding box center [196, 253] width 31 height 53
